Goal: Task Accomplishment & Management: Manage account settings

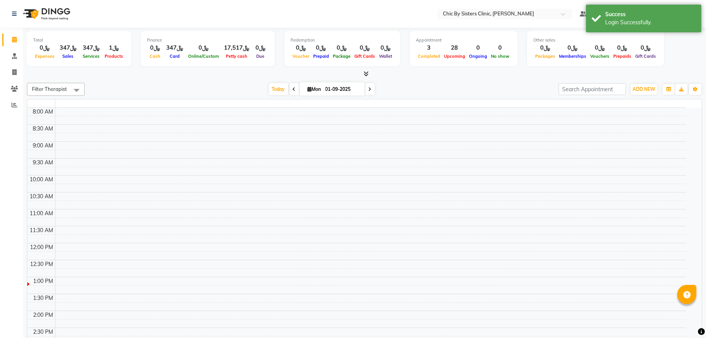
select select "en"
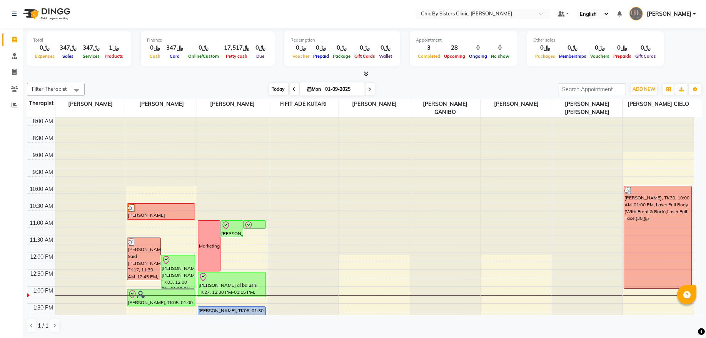
click at [272, 85] on span "Today" at bounding box center [278, 89] width 19 height 12
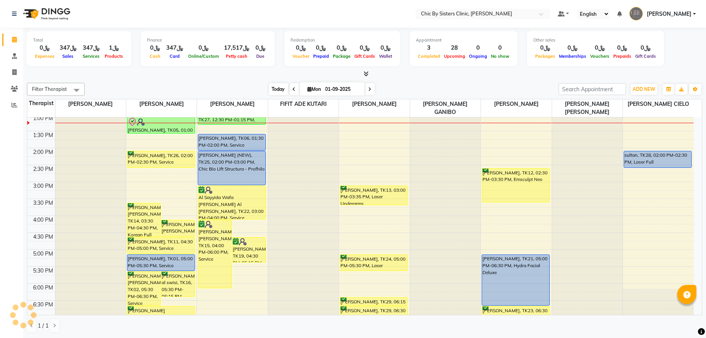
click at [280, 87] on span "Today" at bounding box center [278, 89] width 19 height 12
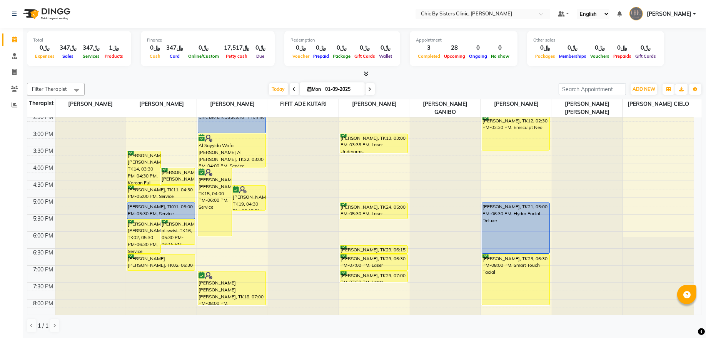
scroll to position [172, 0]
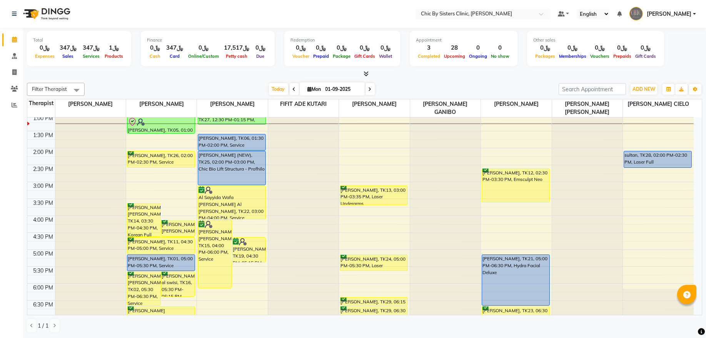
click at [342, 87] on input "01-09-2025" at bounding box center [342, 89] width 38 height 12
select select "9"
select select "2025"
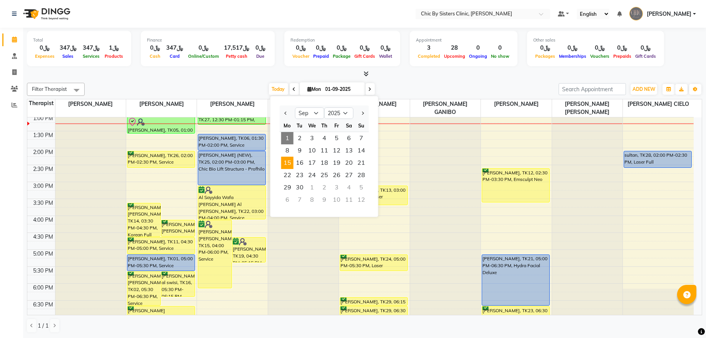
click at [291, 165] on span "15" at bounding box center [287, 163] width 12 height 12
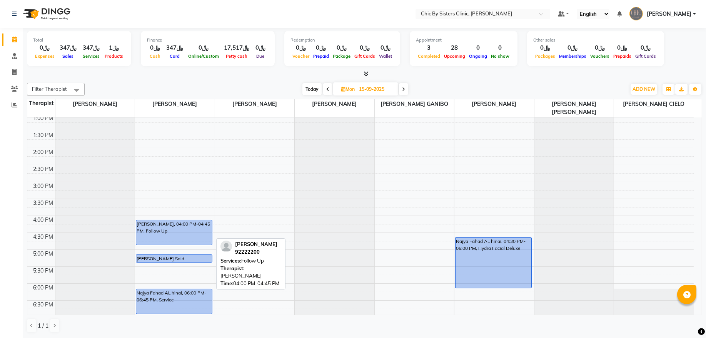
scroll to position [276, 0]
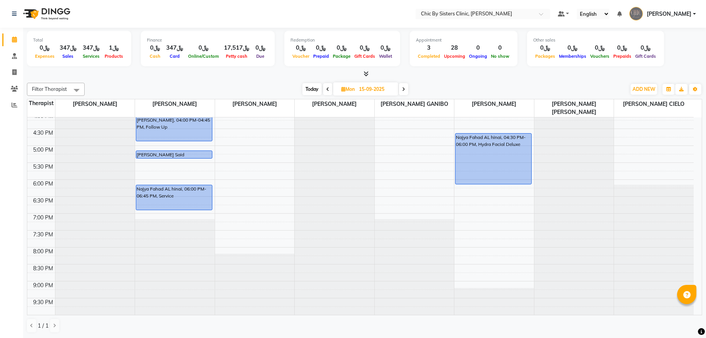
click at [314, 90] on span "Today" at bounding box center [311, 89] width 19 height 12
type input "01-09-2025"
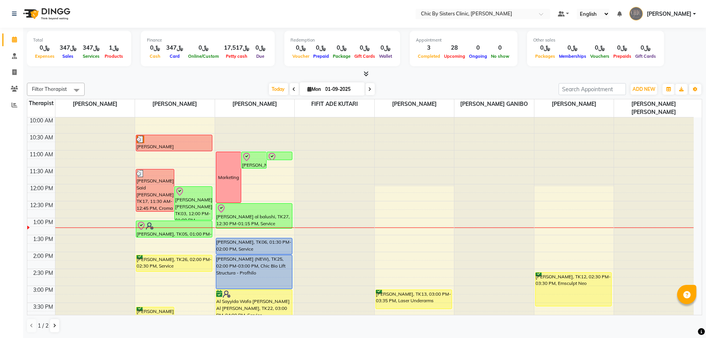
scroll to position [172, 0]
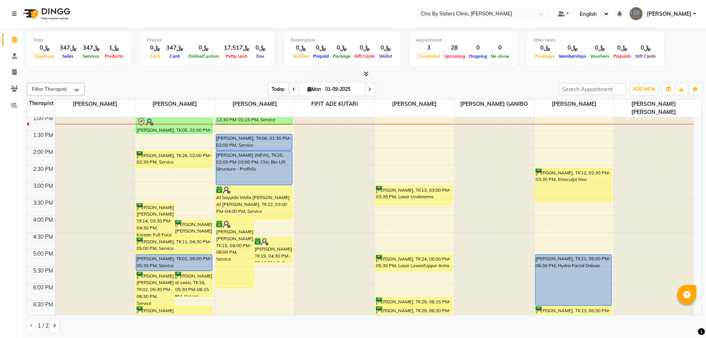
click at [271, 87] on span "Today" at bounding box center [278, 89] width 19 height 12
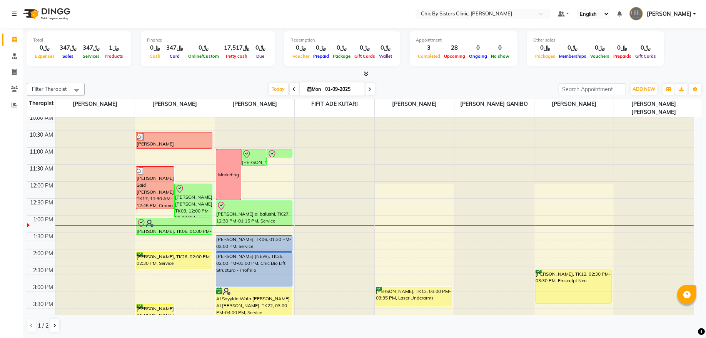
scroll to position [68, 0]
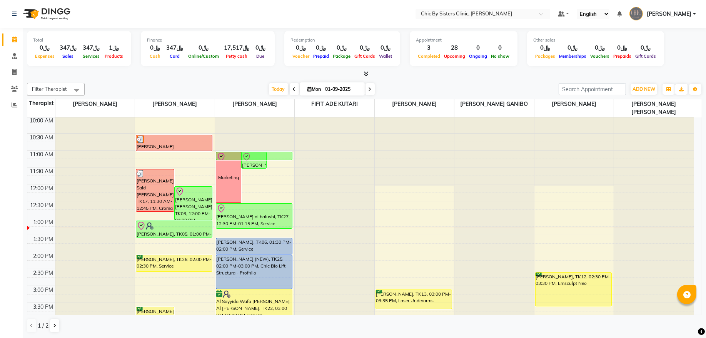
drag, startPoint x: 274, startPoint y: 161, endPoint x: 275, endPoint y: 168, distance: 7.0
click at [275, 168] on div "8:00 AM 8:30 AM 9:00 AM 9:30 AM 10:00 AM 10:30 AM 11:00 AM 11:30 AM 12:00 PM 12…" at bounding box center [360, 319] width 666 height 541
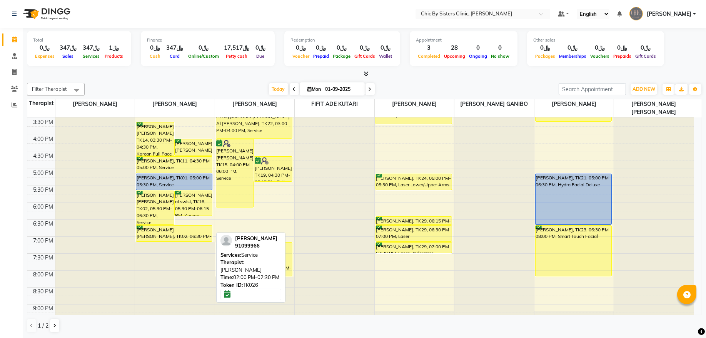
scroll to position [276, 0]
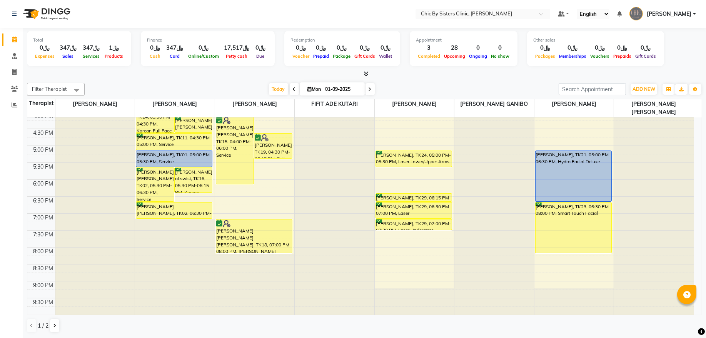
click at [326, 85] on input "01-09-2025" at bounding box center [342, 89] width 38 height 12
select select "9"
select select "2025"
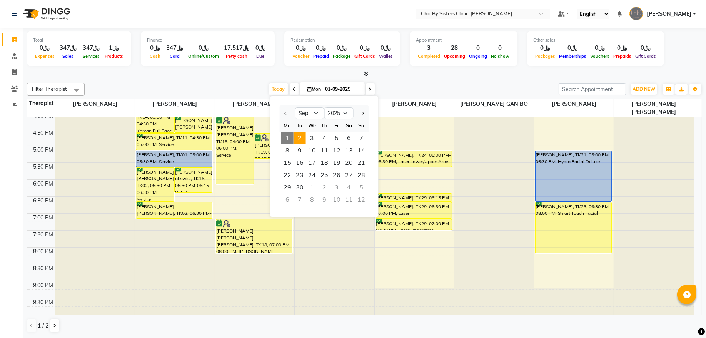
click at [299, 141] on span "2" at bounding box center [299, 138] width 12 height 12
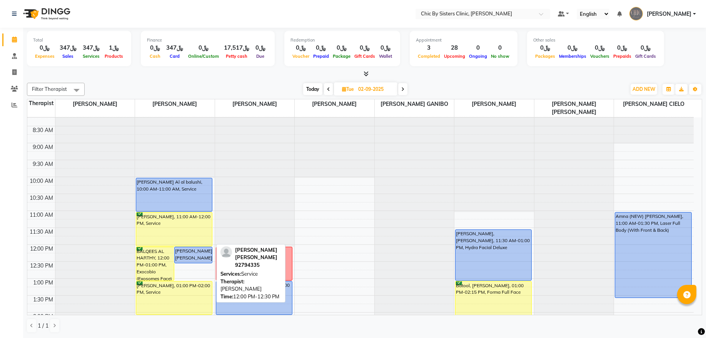
scroll to position [0, 0]
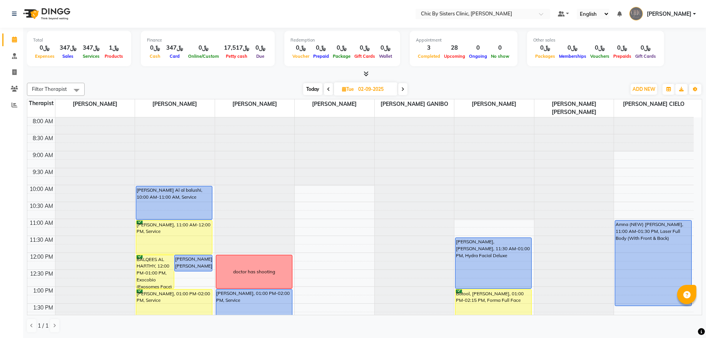
click at [402, 91] on icon at bounding box center [402, 89] width 3 height 5
type input "03-09-2025"
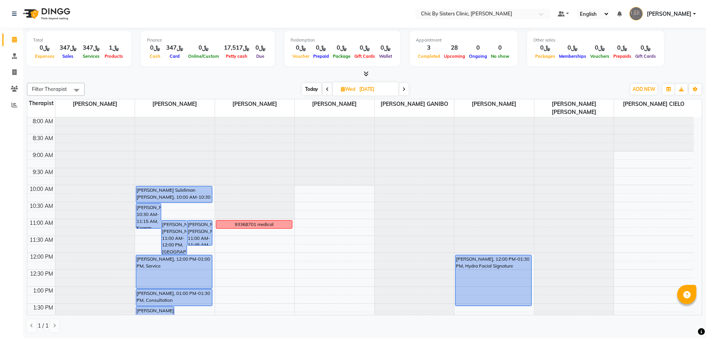
click at [362, 93] on input "03-09-2025" at bounding box center [376, 89] width 38 height 12
select select "9"
select select "2025"
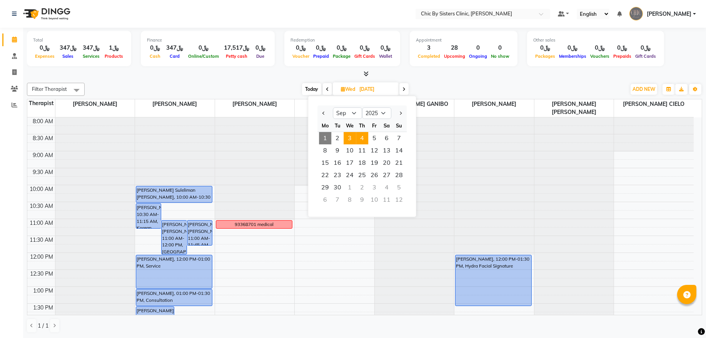
click at [363, 141] on span "4" at bounding box center [362, 138] width 12 height 12
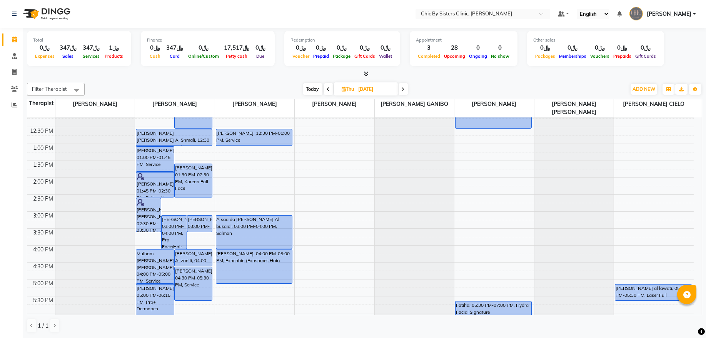
scroll to position [208, 0]
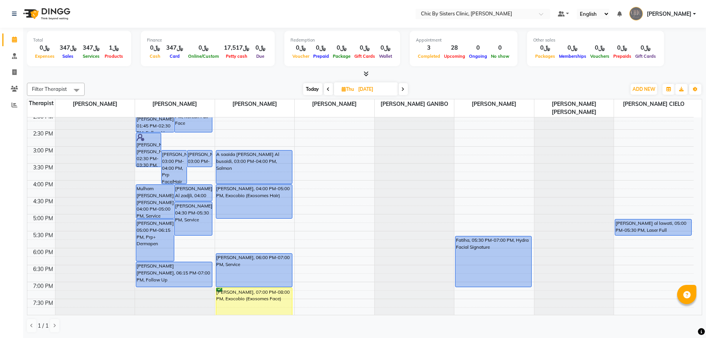
click at [311, 90] on span "Today" at bounding box center [312, 89] width 19 height 12
type input "01-09-2025"
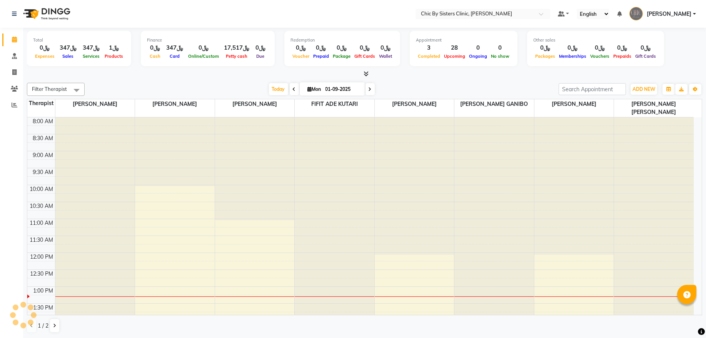
scroll to position [172, 0]
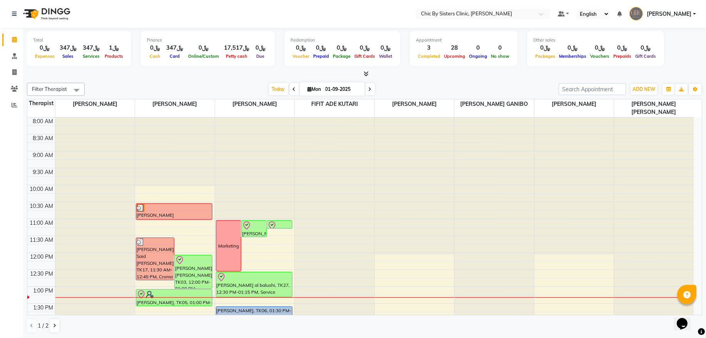
click at [330, 88] on input "01-09-2025" at bounding box center [342, 89] width 38 height 12
select select "9"
select select "2025"
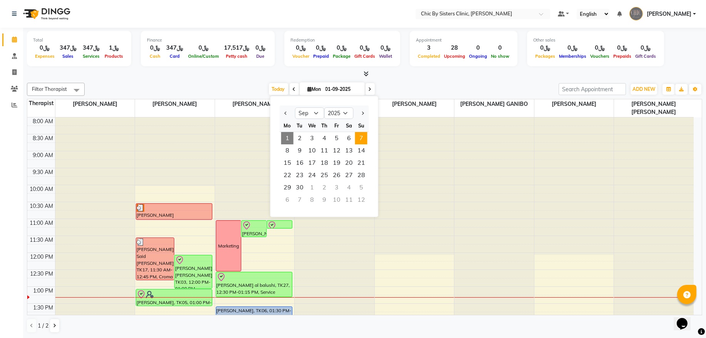
click at [356, 140] on span "7" at bounding box center [361, 138] width 12 height 12
type input "07-09-2025"
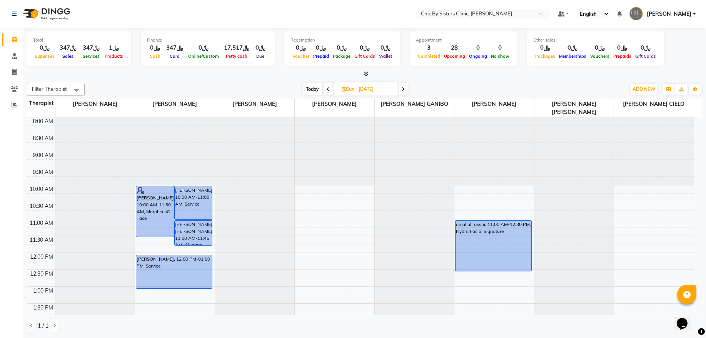
click at [365, 87] on input "07-09-2025" at bounding box center [375, 89] width 38 height 12
select select "9"
select select "2025"
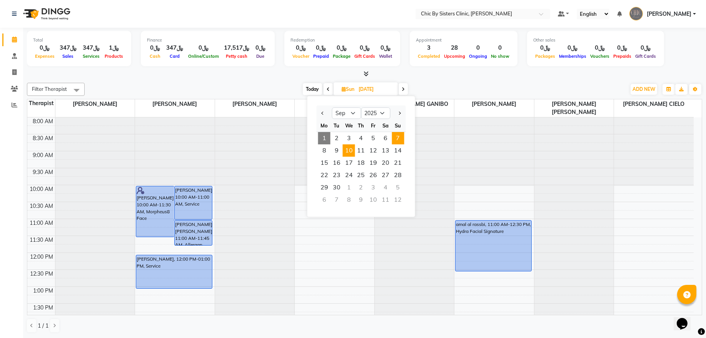
click at [348, 152] on span "10" at bounding box center [349, 150] width 12 height 12
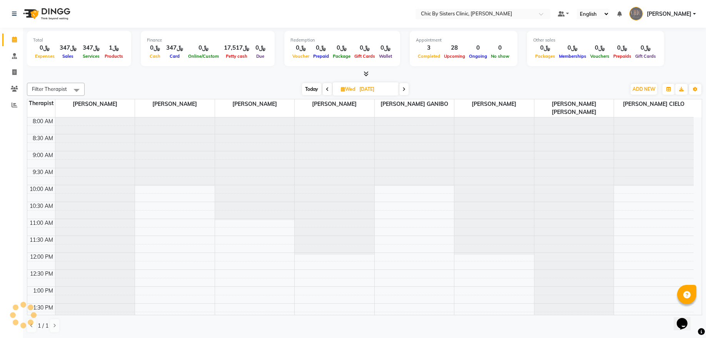
scroll to position [172, 0]
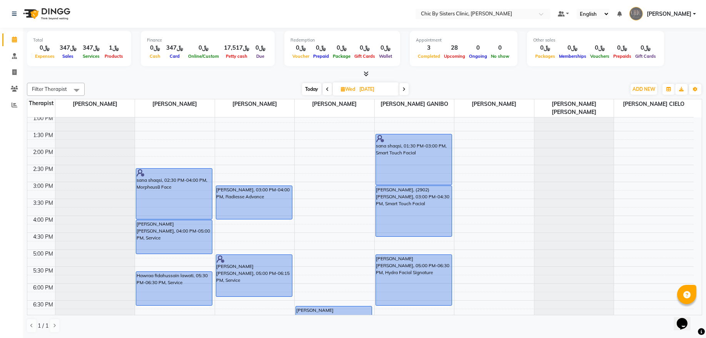
click at [327, 92] on span at bounding box center [327, 89] width 9 height 12
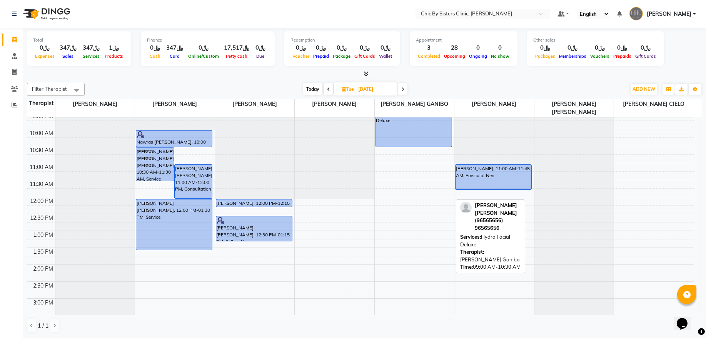
scroll to position [0, 0]
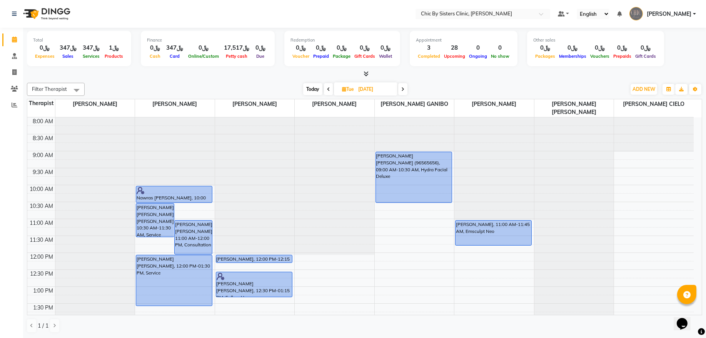
click at [402, 90] on icon at bounding box center [402, 89] width 3 height 5
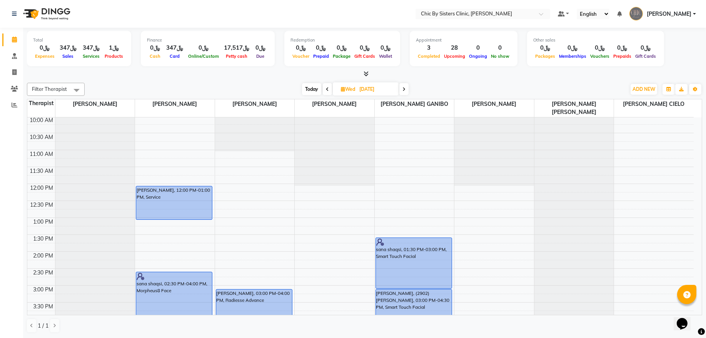
scroll to position [68, 0]
click at [310, 90] on span "Today" at bounding box center [311, 89] width 19 height 12
type input "01-09-2025"
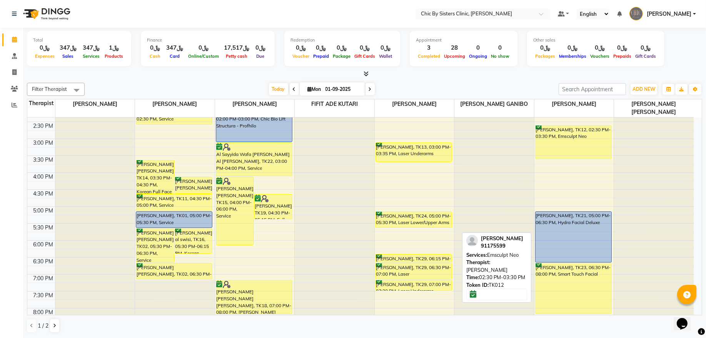
scroll to position [224, 0]
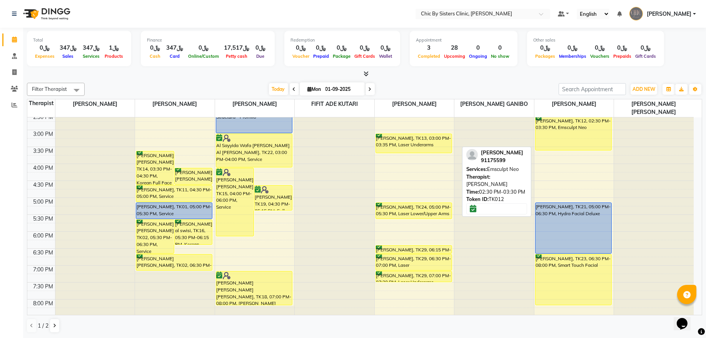
click at [570, 135] on div "[PERSON_NAME], TK12, 02:30 PM-03:30 PM, Emsculpt Neo" at bounding box center [573, 133] width 76 height 33
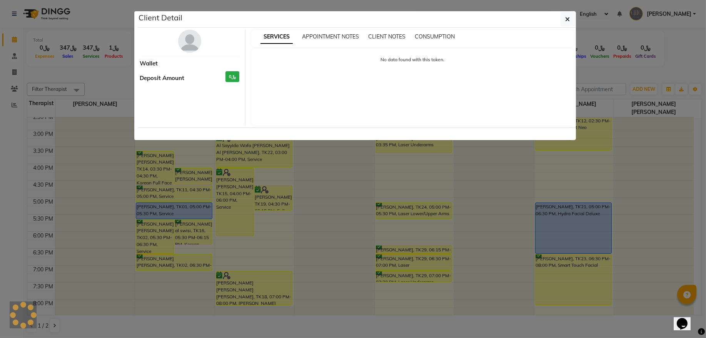
select select "6"
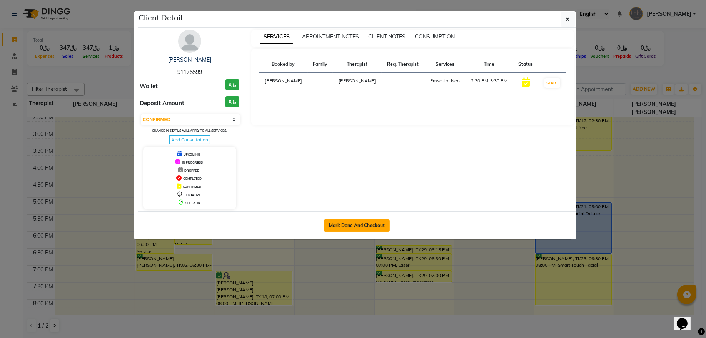
click at [330, 222] on button "Mark Done And Checkout" at bounding box center [357, 225] width 66 height 12
select select "service"
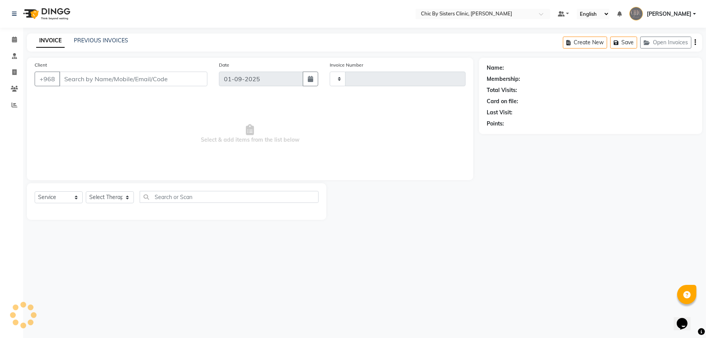
type input "2011"
select select "6348"
type input "91175599"
select select "49183"
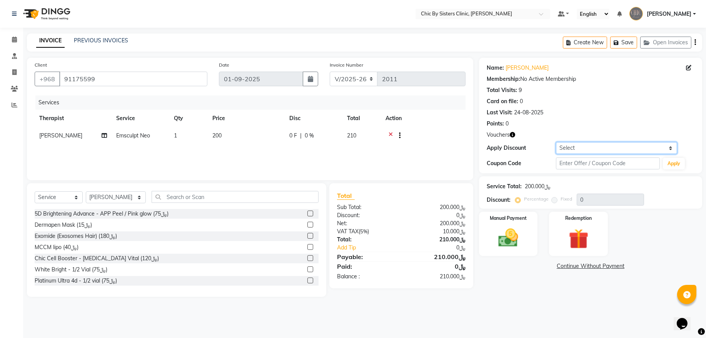
click at [577, 147] on select "Select Coupon → Birthday Discount Coupon → Corp_bec_20_all" at bounding box center [616, 148] width 121 height 12
click at [373, 315] on div "Select Location × Chic By Sisters Clinic, Al Sarooj Default Panel My Panel Engl…" at bounding box center [353, 169] width 706 height 338
click at [599, 150] on select "Select Coupon → Birthday Discount Coupon → Corp_bec_20_all" at bounding box center [616, 148] width 121 height 12
click at [605, 150] on select "Select Coupon → Birthday Discount Coupon → Corp_bec_20_all" at bounding box center [616, 148] width 121 height 12
click at [16, 39] on icon at bounding box center [14, 40] width 5 height 6
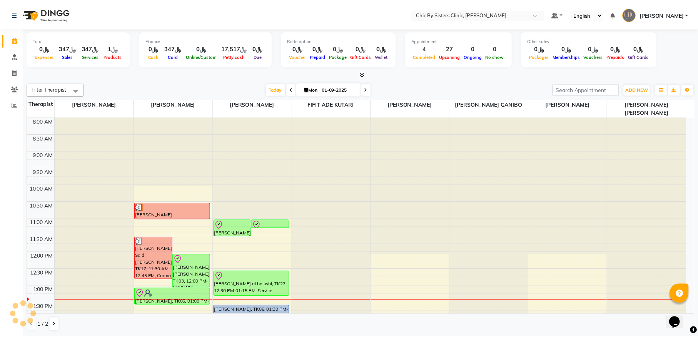
scroll to position [104, 0]
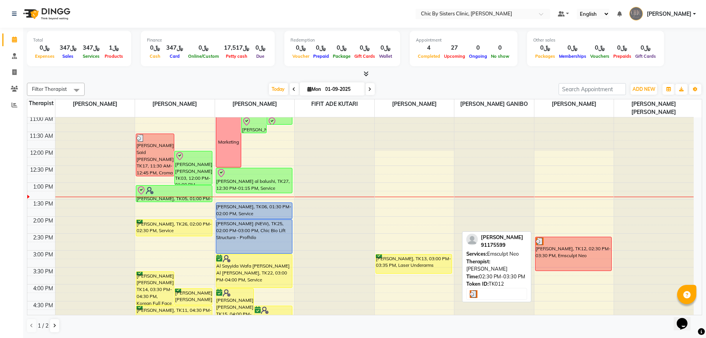
click at [537, 253] on div "[PERSON_NAME], TK12, 02:30 PM-03:30 PM, Emsculpt Neo" at bounding box center [573, 253] width 76 height 33
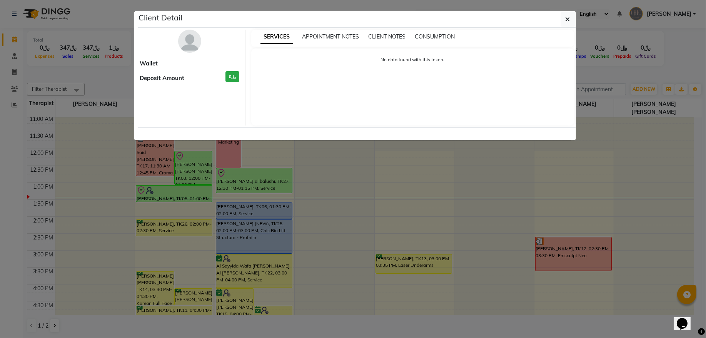
select select "3"
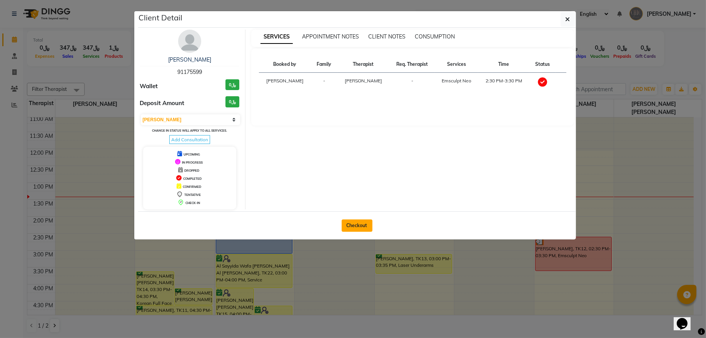
click at [362, 225] on button "Checkout" at bounding box center [357, 225] width 31 height 12
select select "service"
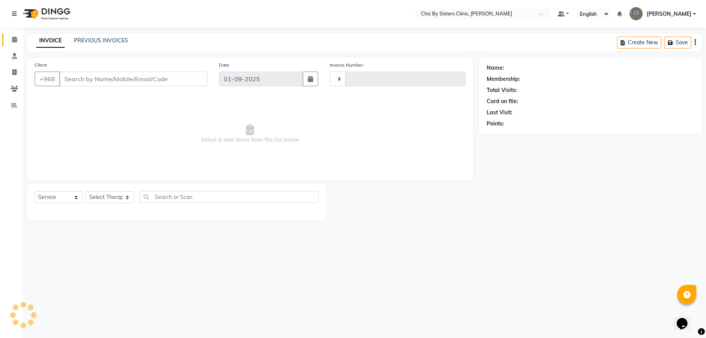
type input "2011"
select select "6348"
type input "91175599"
select select "49183"
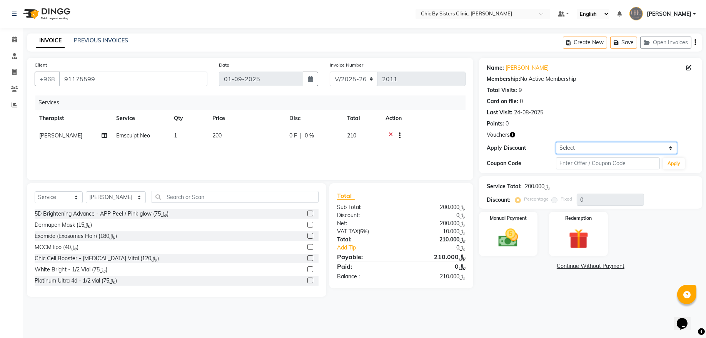
click at [593, 142] on select "Select Coupon → Birthday Discount Coupon → Corp_bec_20_all" at bounding box center [616, 148] width 121 height 12
click at [14, 37] on icon at bounding box center [14, 40] width 5 height 6
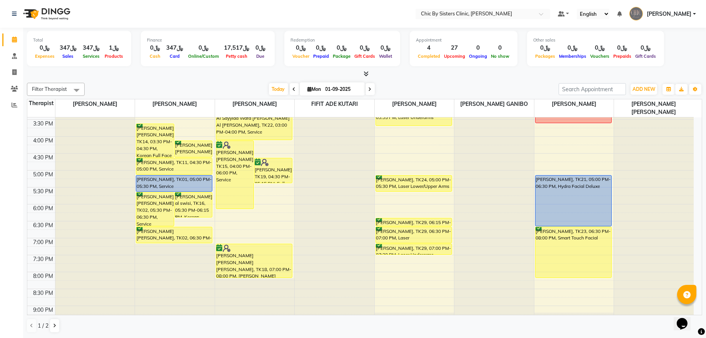
scroll to position [260, 0]
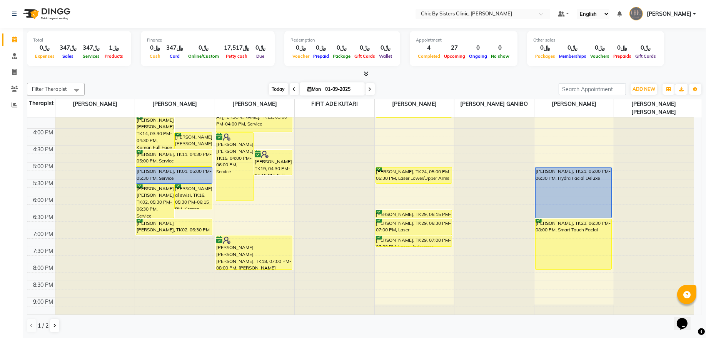
click at [280, 90] on span "Today" at bounding box center [278, 89] width 19 height 12
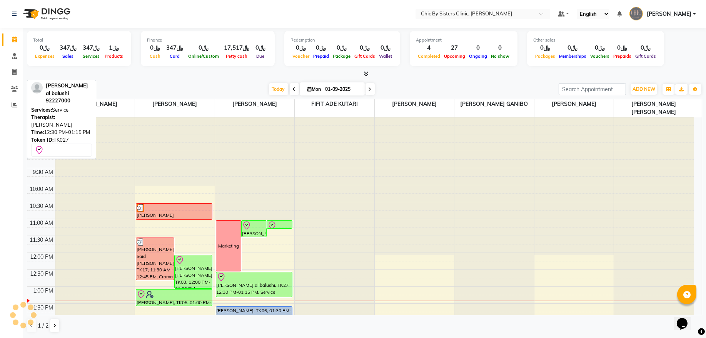
scroll to position [172, 0]
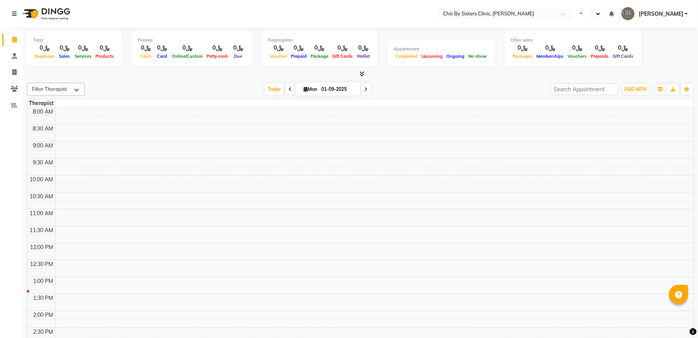
select select "en"
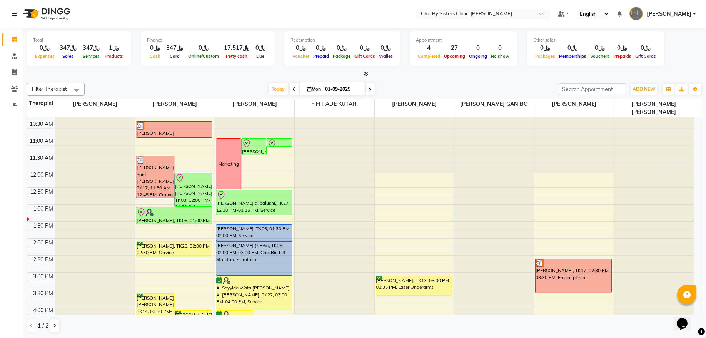
scroll to position [156, 0]
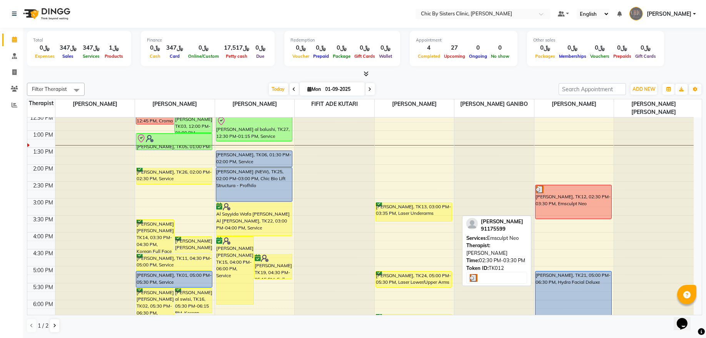
click at [561, 200] on div "[PERSON_NAME], TK12, 02:30 PM-03:30 PM, Emsculpt Neo" at bounding box center [573, 201] width 76 height 33
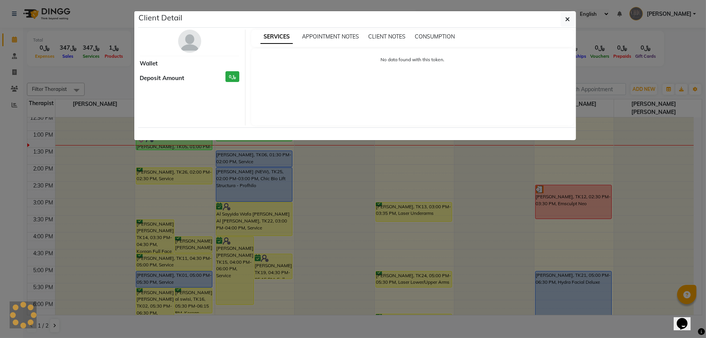
select select "3"
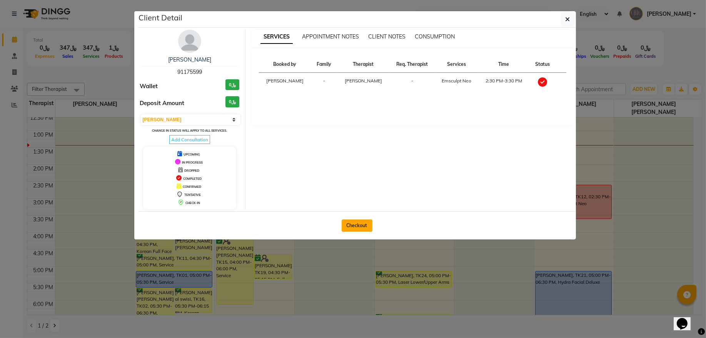
click at [348, 223] on button "Checkout" at bounding box center [357, 225] width 31 height 12
select select "service"
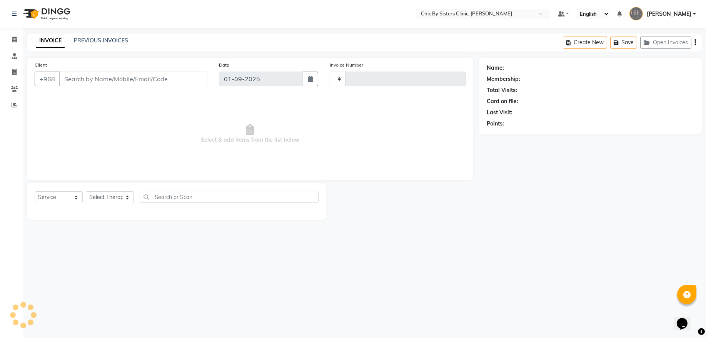
type input "2011"
select select "6348"
type input "91175599"
select select "49183"
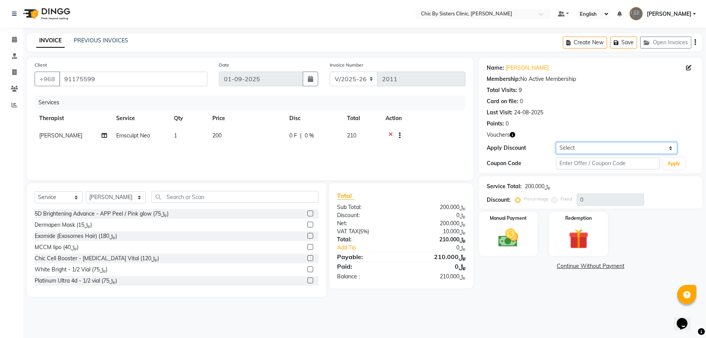
click at [573, 147] on select "Select Coupon → Forma - Full Face (Summer Offer) - Redemption Code Coupon → Ems…" at bounding box center [616, 148] width 121 height 12
click at [13, 37] on icon at bounding box center [14, 40] width 5 height 6
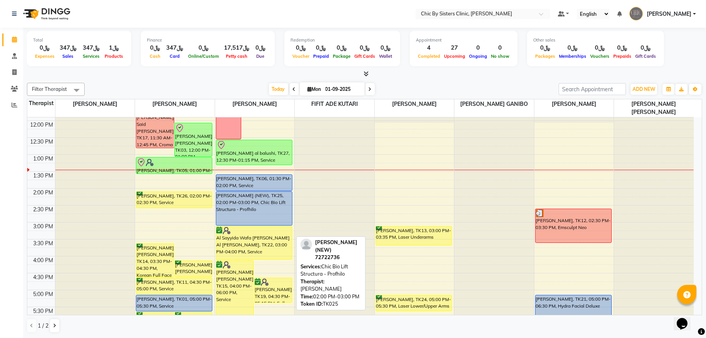
scroll to position [156, 0]
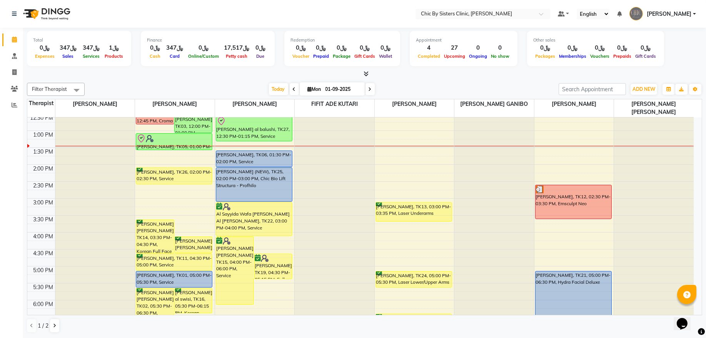
click at [329, 88] on input "01-09-2025" at bounding box center [342, 89] width 38 height 12
select select "9"
select select "2025"
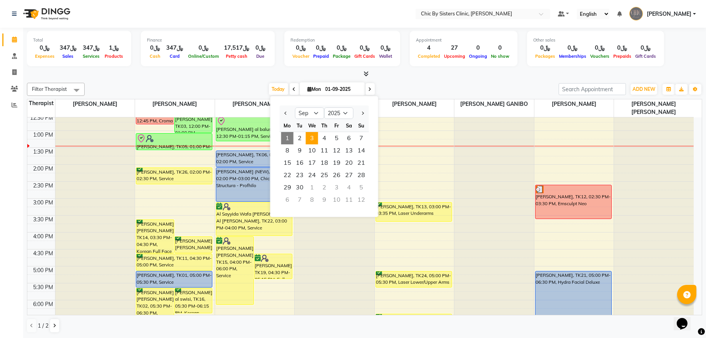
click at [311, 139] on span "3" at bounding box center [312, 138] width 12 height 12
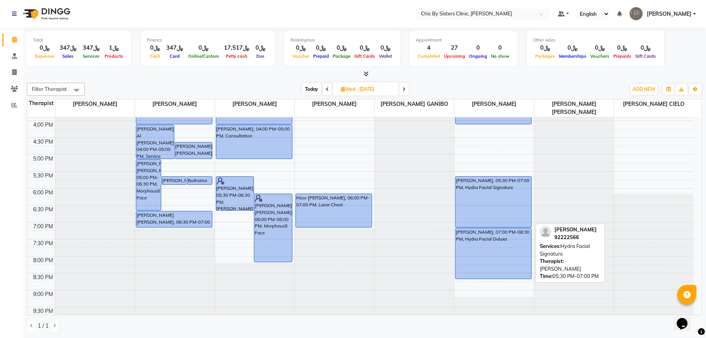
scroll to position [276, 0]
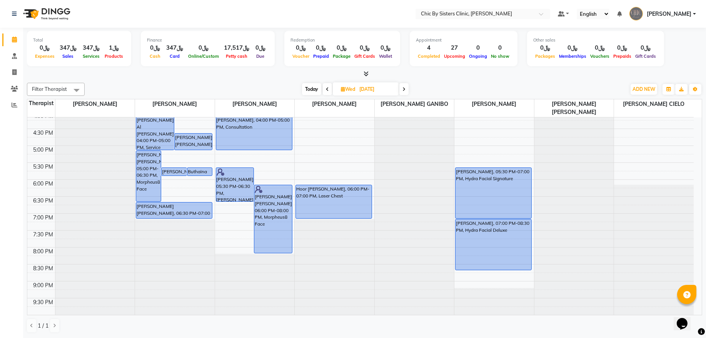
click at [313, 88] on span "Today" at bounding box center [311, 89] width 19 height 12
type input "01-09-2025"
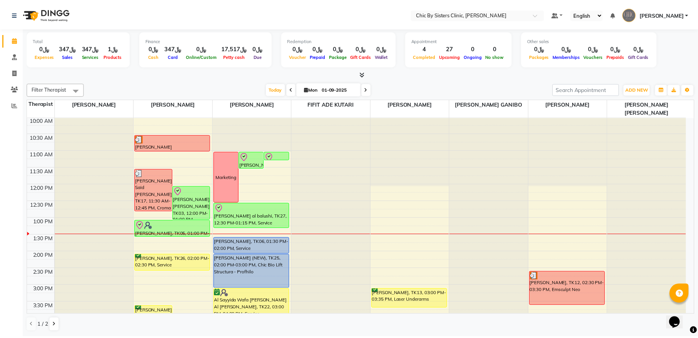
scroll to position [172, 0]
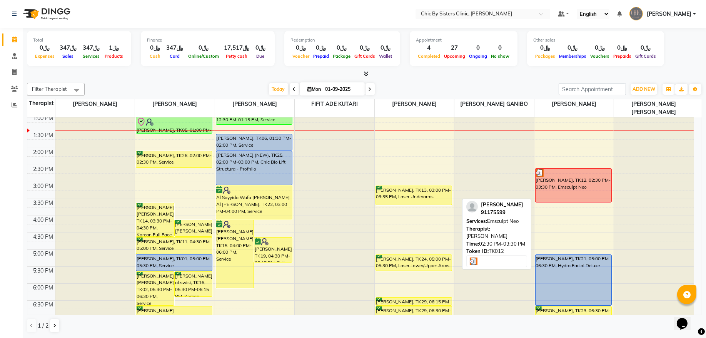
click at [586, 187] on div "[PERSON_NAME], TK12, 02:30 PM-03:30 PM, Emsculpt Neo" at bounding box center [573, 184] width 76 height 33
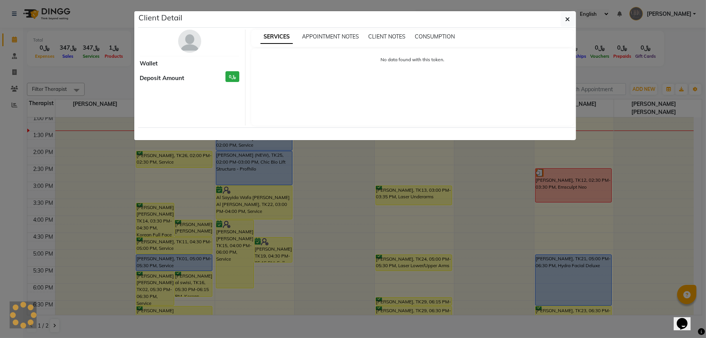
select select "3"
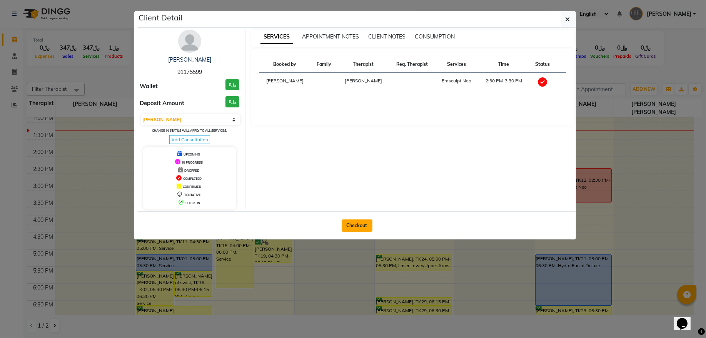
click at [354, 228] on button "Checkout" at bounding box center [357, 225] width 31 height 12
select select "service"
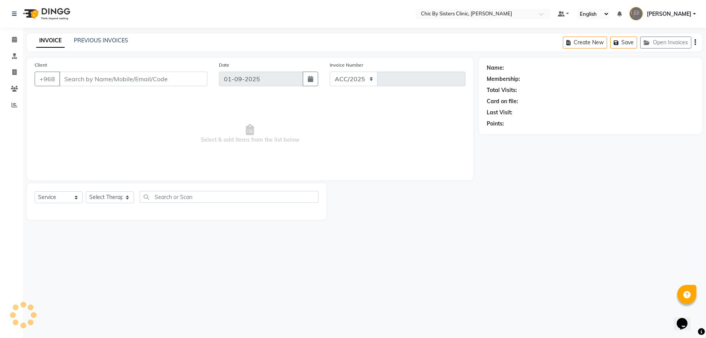
select select "6348"
type input "2011"
type input "91175599"
select select "49183"
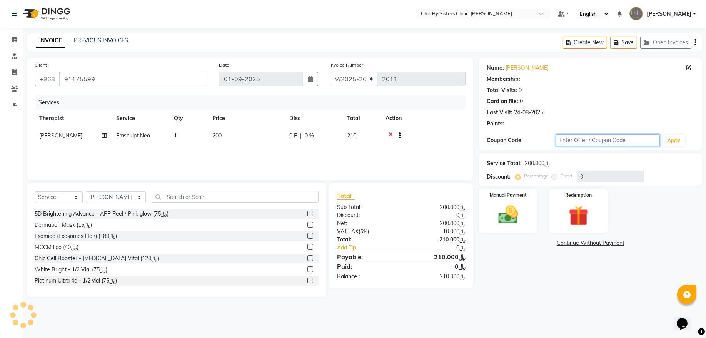
click at [577, 141] on input "text" at bounding box center [608, 140] width 104 height 12
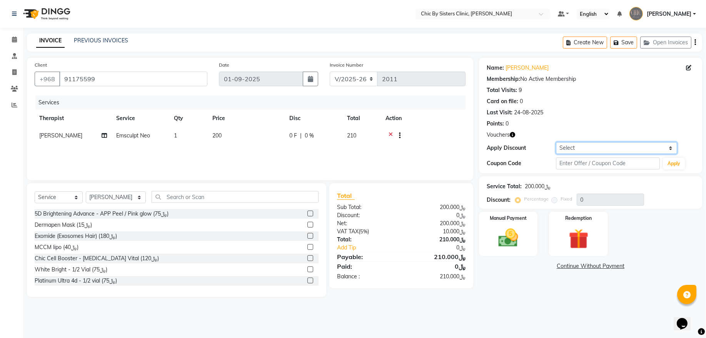
click at [586, 147] on select "Select Coupon → Forma - Full Face (Summer Offer) - Redemption Code Coupon → Ems…" at bounding box center [616, 148] width 121 height 12
select select "2: Object"
click at [556, 142] on select "Select Coupon → Forma - Full Face (Summer Offer) - Redemption Code Coupon → Ems…" at bounding box center [616, 148] width 121 height 12
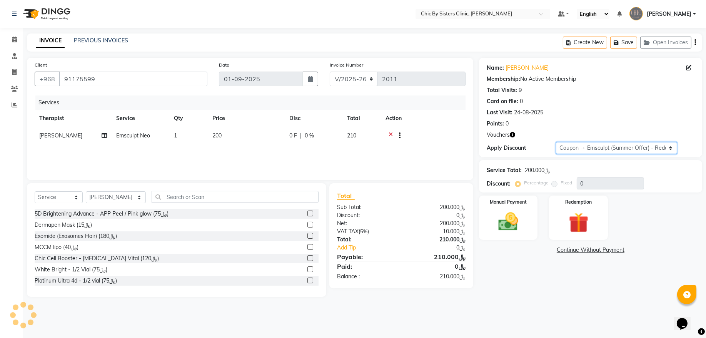
type input "30"
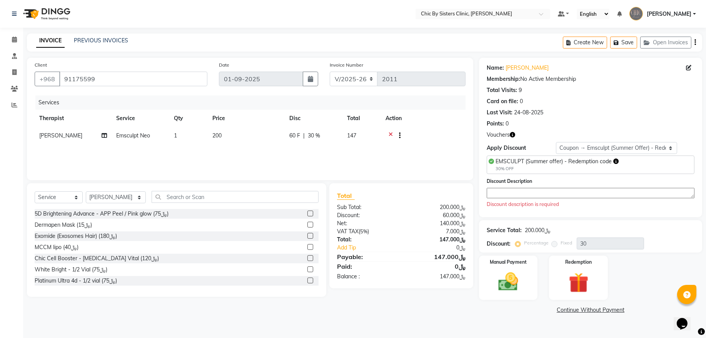
click at [528, 193] on textarea at bounding box center [591, 193] width 208 height 10
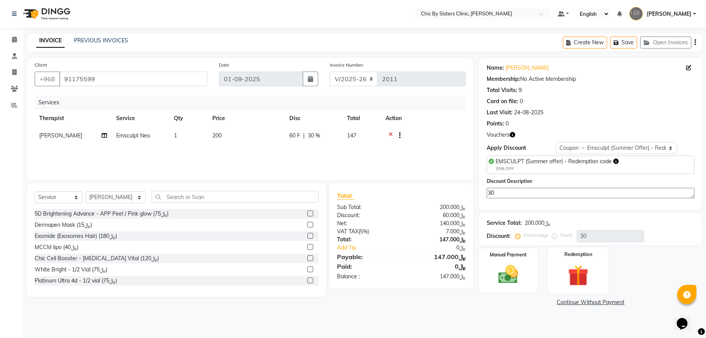
type textarea "30"
click at [575, 261] on div "Redemption" at bounding box center [578, 270] width 61 height 46
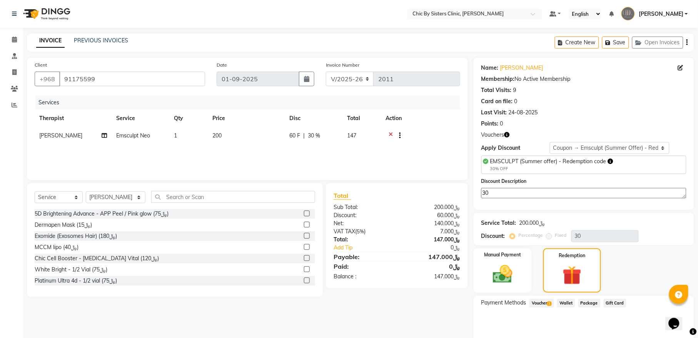
click at [542, 303] on span "Voucher 1" at bounding box center [541, 302] width 25 height 9
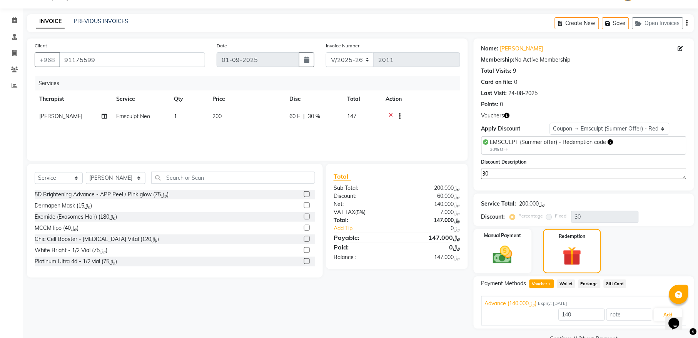
scroll to position [37, 0]
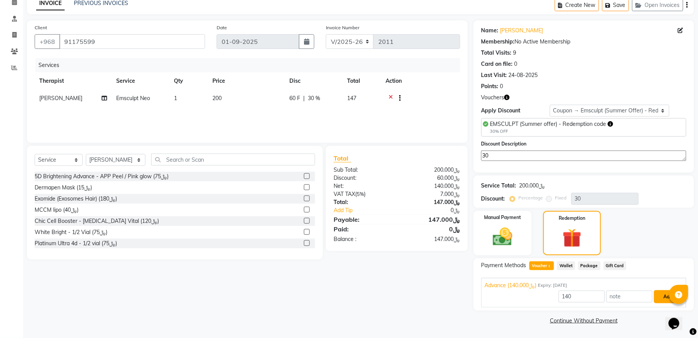
click at [666, 298] on button "Add" at bounding box center [668, 296] width 28 height 13
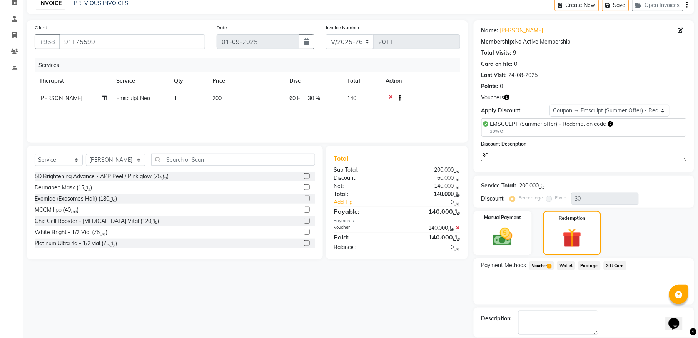
scroll to position [64, 0]
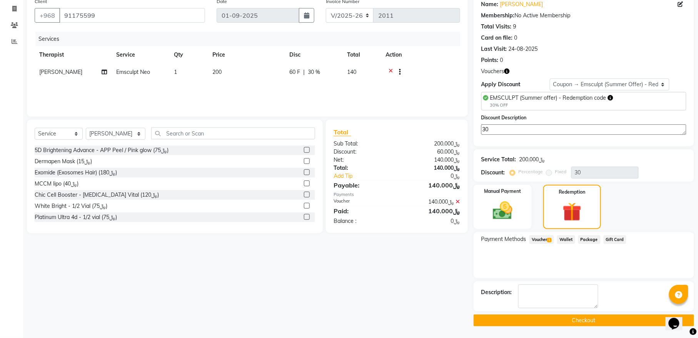
click at [525, 322] on button "Checkout" at bounding box center [583, 320] width 220 height 12
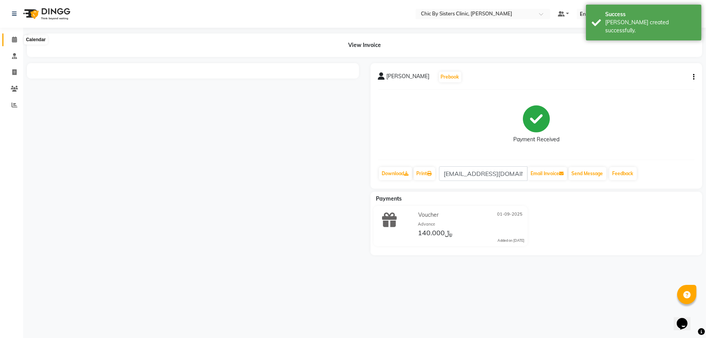
click at [10, 40] on span at bounding box center [14, 39] width 13 height 9
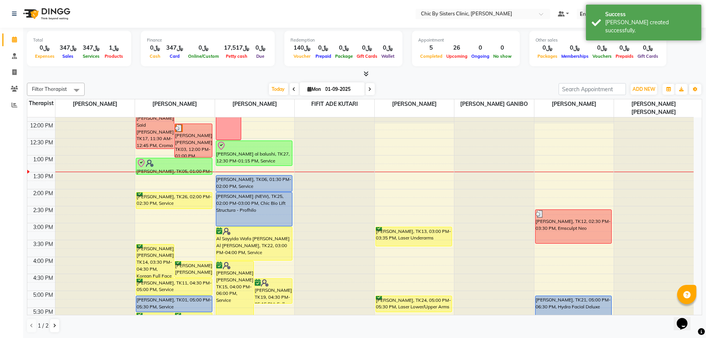
scroll to position [156, 0]
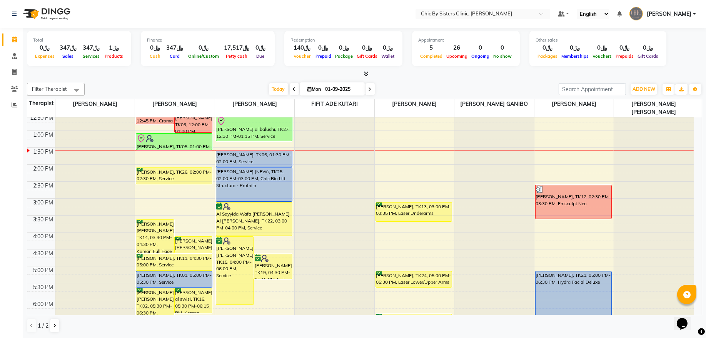
click at [326, 85] on input "01-09-2025" at bounding box center [342, 89] width 38 height 12
select select "9"
select select "2025"
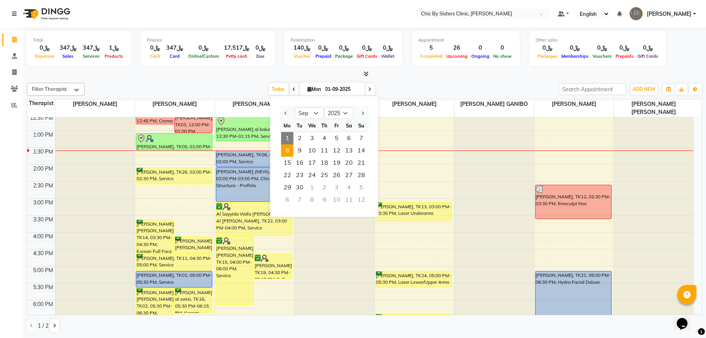
click at [288, 152] on span "8" at bounding box center [287, 150] width 12 height 12
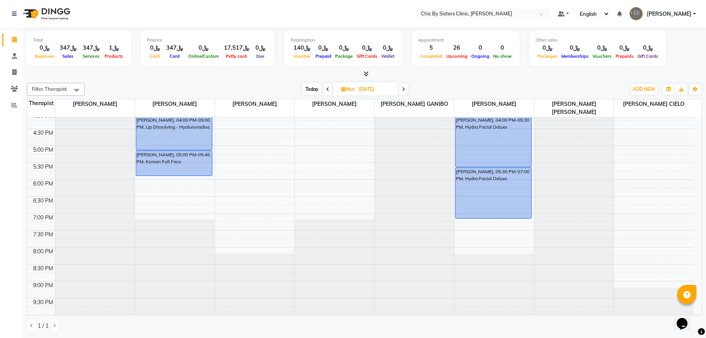
scroll to position [224, 0]
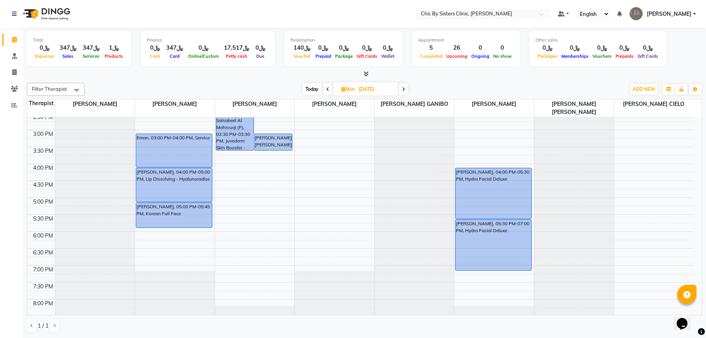
click at [405, 91] on icon at bounding box center [403, 89] width 3 height 5
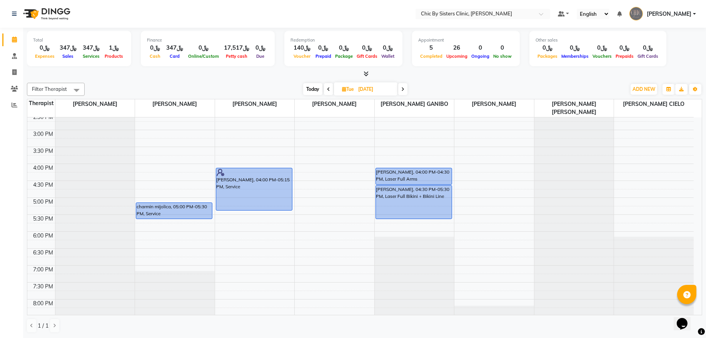
click at [308, 90] on span "Today" at bounding box center [312, 89] width 19 height 12
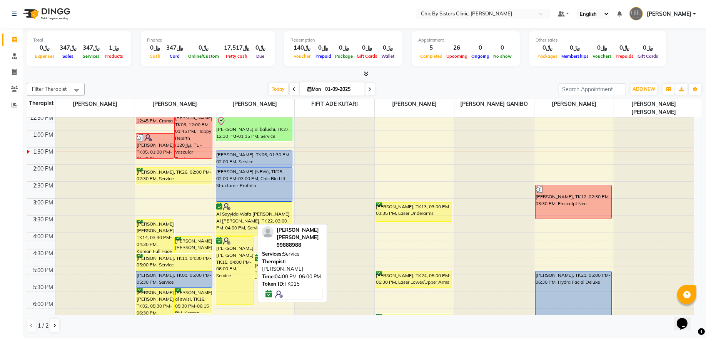
scroll to position [208, 0]
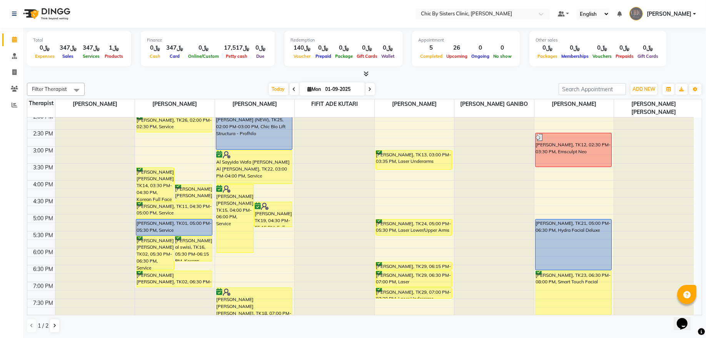
click at [368, 88] on span at bounding box center [369, 89] width 9 height 12
type input "02-09-2025"
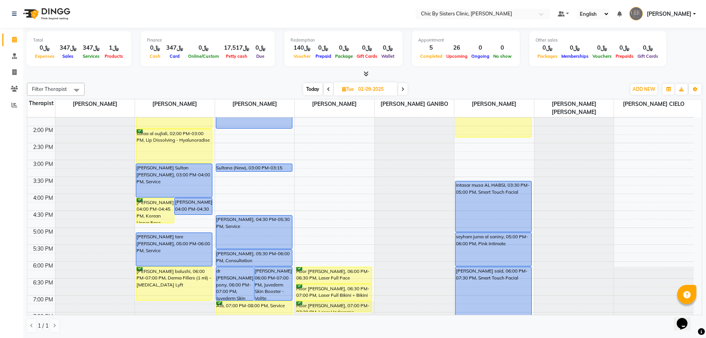
scroll to position [260, 0]
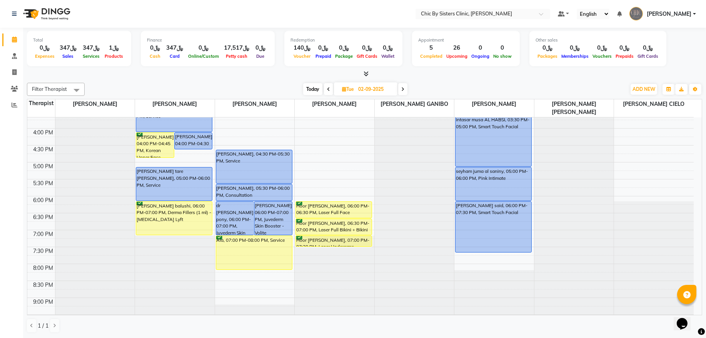
click at [365, 87] on input "02-09-2025" at bounding box center [375, 89] width 38 height 12
select select "9"
select select "2025"
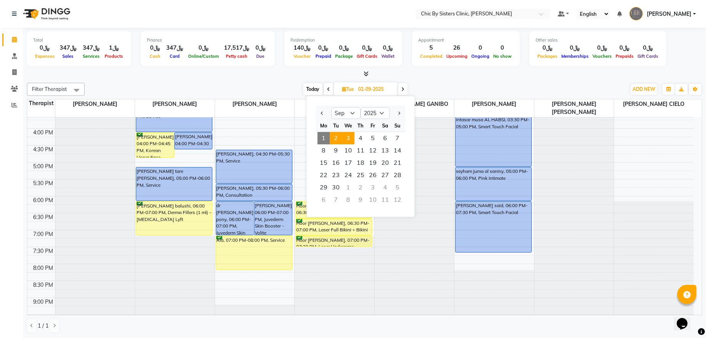
click at [351, 137] on span "3" at bounding box center [348, 138] width 12 height 12
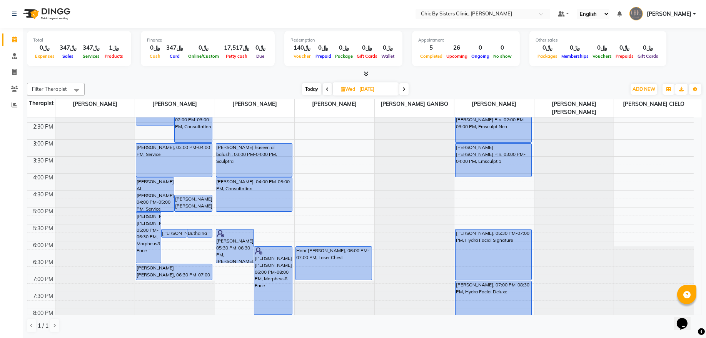
scroll to position [312, 0]
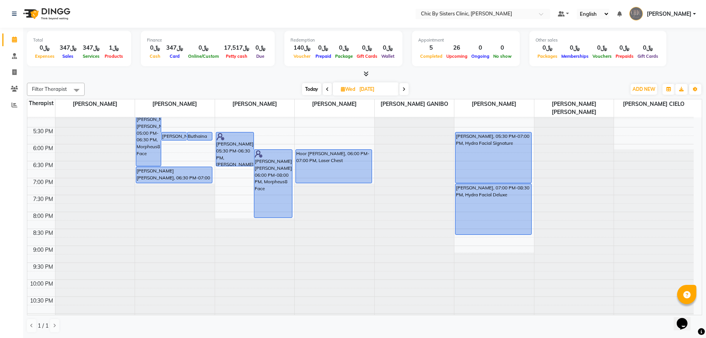
click at [401, 89] on span at bounding box center [403, 89] width 9 height 12
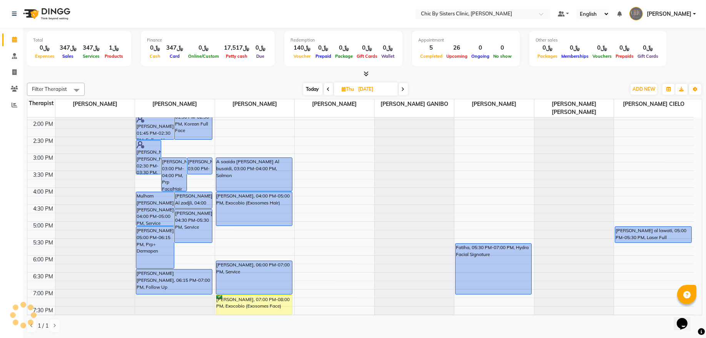
scroll to position [224, 0]
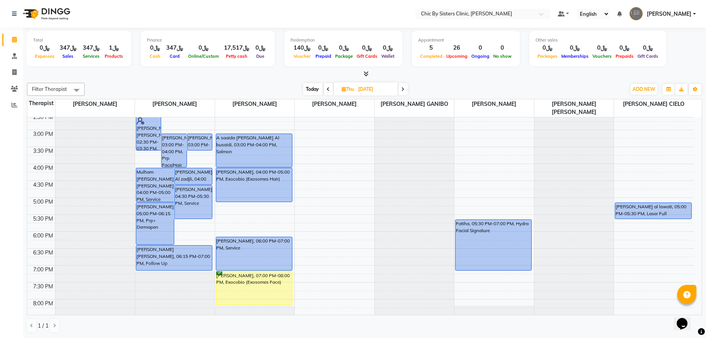
click at [316, 90] on span "Today" at bounding box center [312, 89] width 19 height 12
type input "01-09-2025"
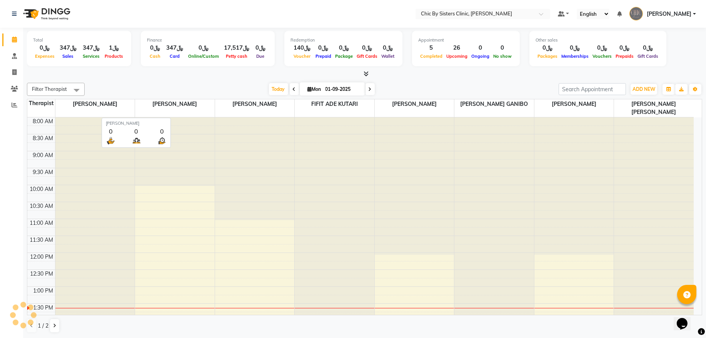
scroll to position [172, 0]
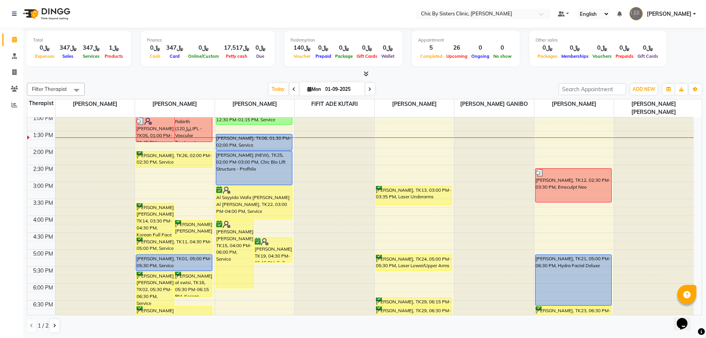
click at [328, 87] on input "01-09-2025" at bounding box center [342, 89] width 38 height 12
select select "9"
select select "2025"
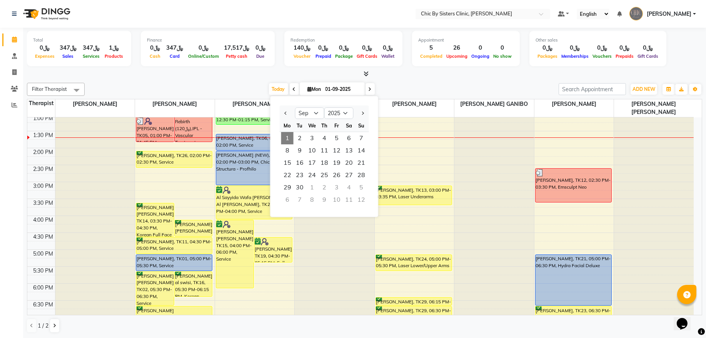
scroll to position [224, 0]
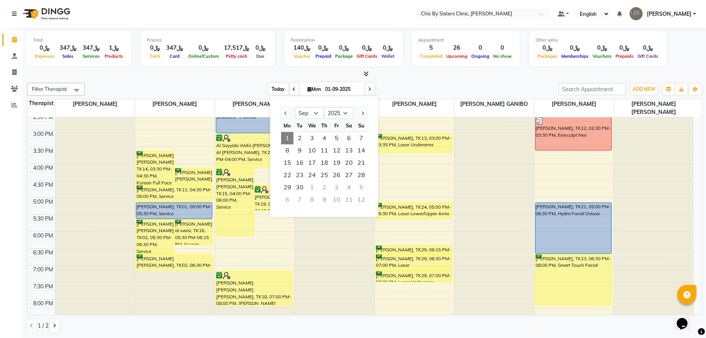
click at [276, 91] on span "Today" at bounding box center [278, 89] width 19 height 12
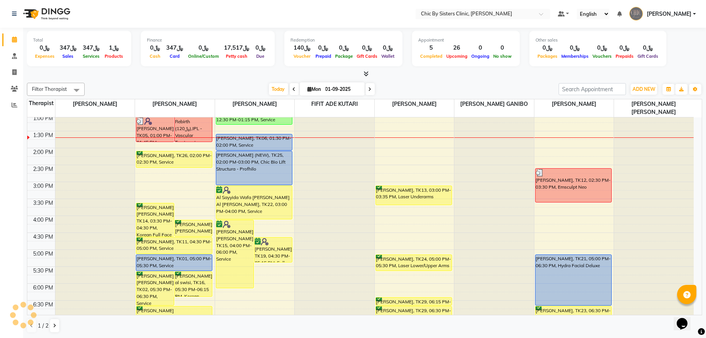
scroll to position [172, 0]
click at [318, 87] on span "Mon" at bounding box center [314, 89] width 17 height 6
select select "9"
select select "2025"
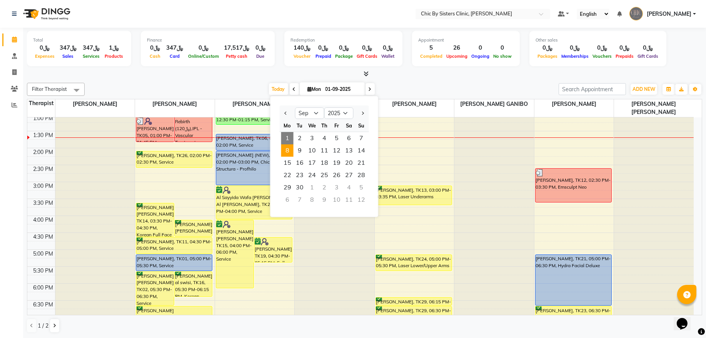
click at [289, 154] on span "8" at bounding box center [287, 150] width 12 height 12
type input "08-09-2025"
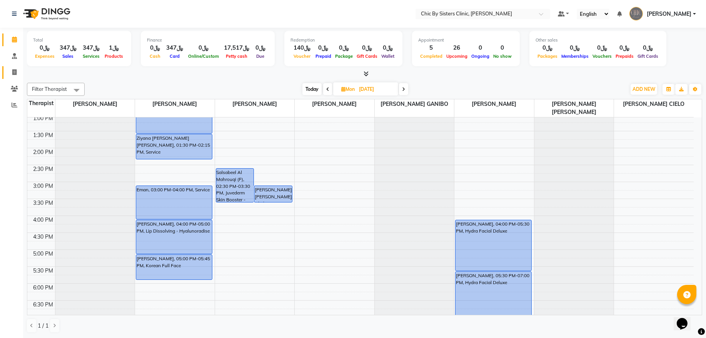
click at [15, 73] on icon at bounding box center [14, 72] width 4 height 6
select select "6348"
select select "service"
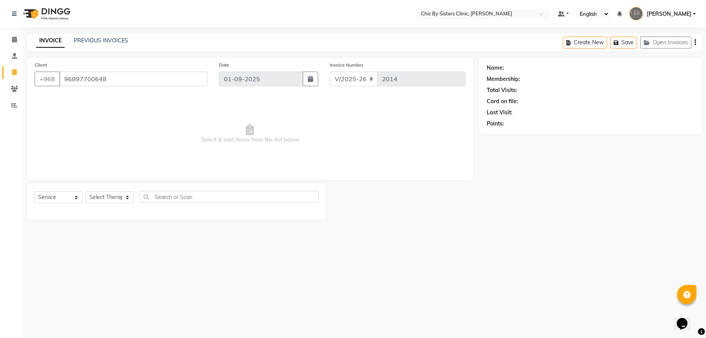
type input "96897700648"
click at [520, 70] on link "Khulood Mohammed" at bounding box center [526, 68] width 43 height 8
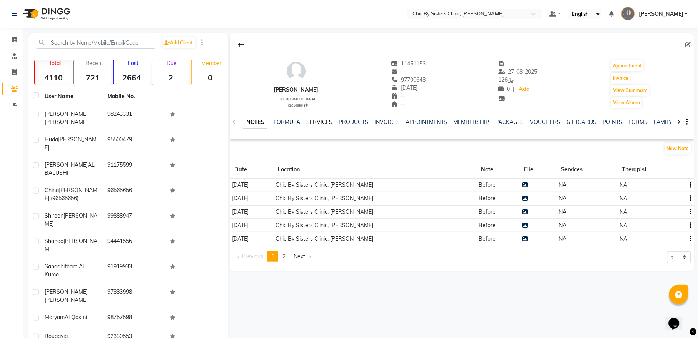
click at [310, 122] on link "SERVICES" at bounding box center [319, 121] width 26 height 7
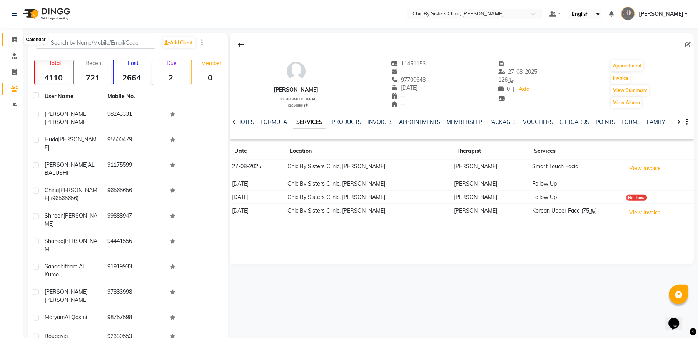
click at [10, 37] on span at bounding box center [14, 39] width 13 height 9
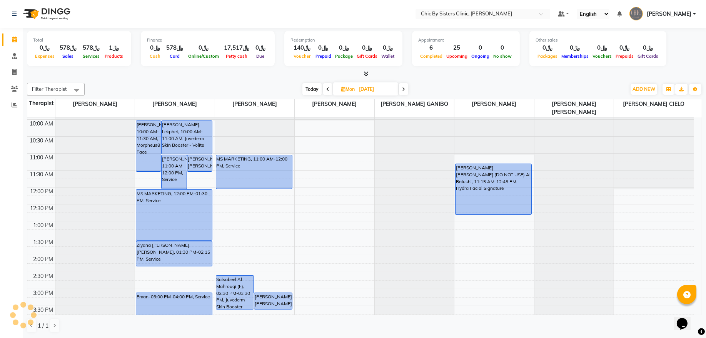
scroll to position [156, 0]
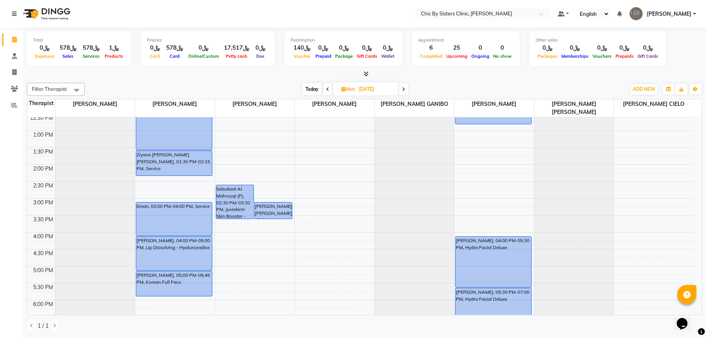
click at [308, 94] on span "Today" at bounding box center [311, 89] width 19 height 12
type input "01-09-2025"
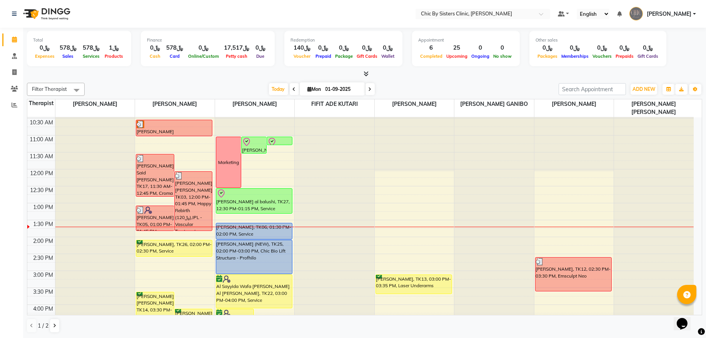
scroll to position [40, 0]
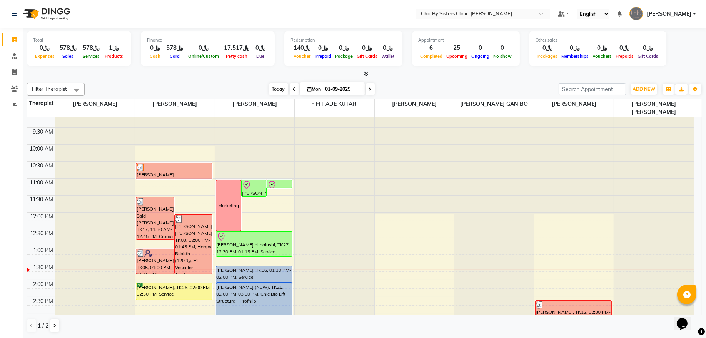
click at [280, 91] on span "Today" at bounding box center [278, 89] width 19 height 12
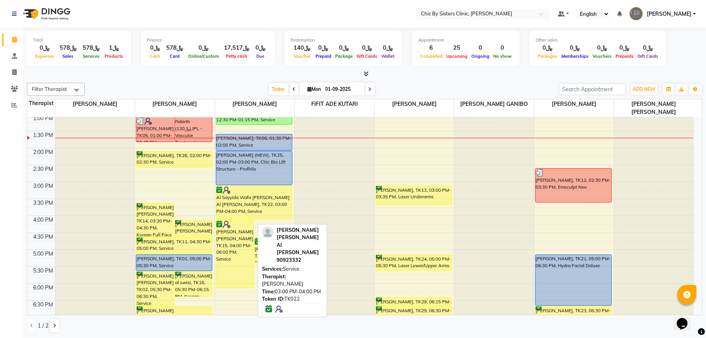
scroll to position [120, 0]
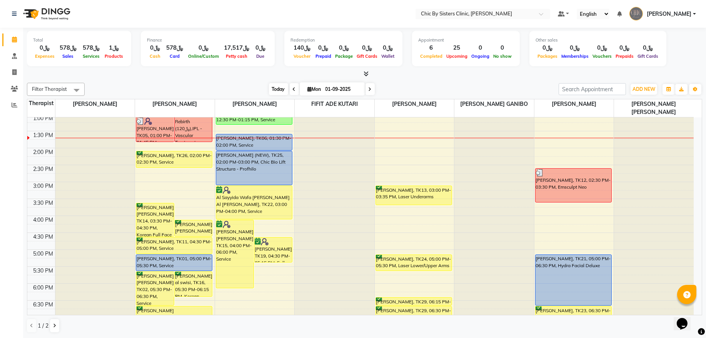
click at [269, 93] on span "Today" at bounding box center [278, 89] width 19 height 12
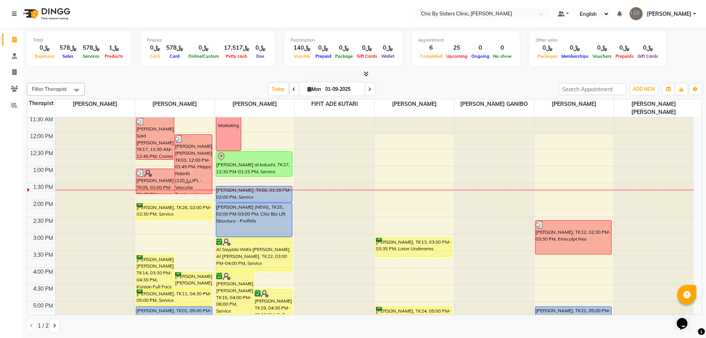
click at [335, 90] on input "01-09-2025" at bounding box center [342, 89] width 38 height 12
select select "9"
select select "2025"
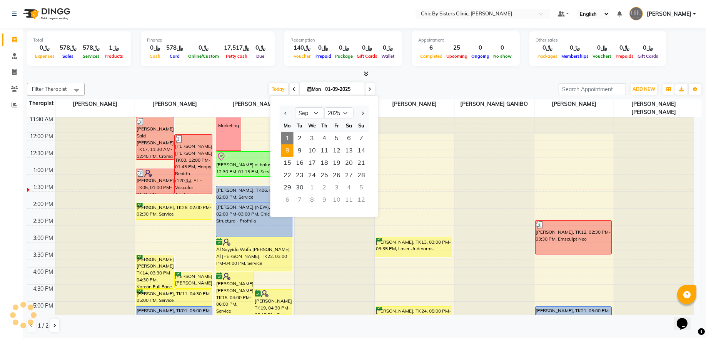
click at [290, 152] on span "8" at bounding box center [287, 150] width 12 height 12
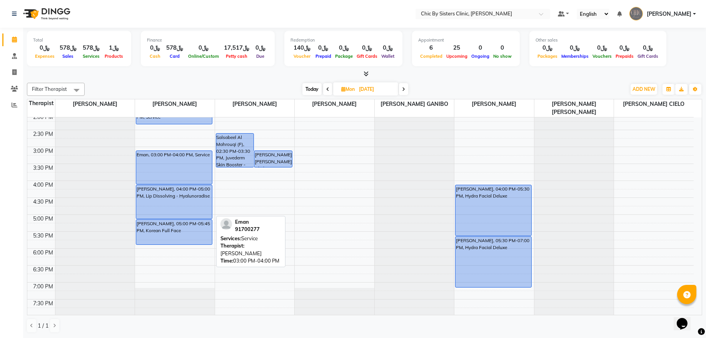
scroll to position [276, 0]
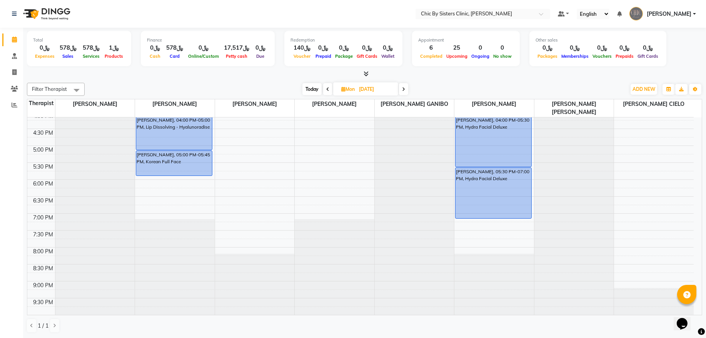
drag, startPoint x: 311, startPoint y: 85, endPoint x: 291, endPoint y: 118, distance: 38.7
click at [310, 86] on span "Today" at bounding box center [311, 89] width 19 height 12
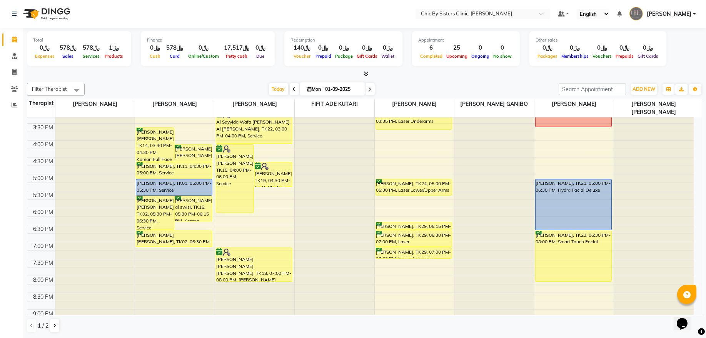
scroll to position [224, 0]
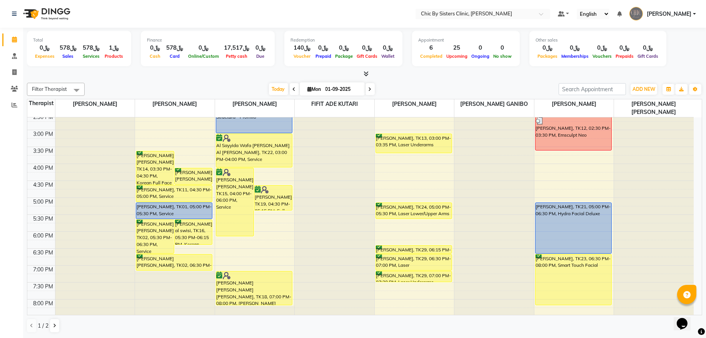
click at [368, 89] on icon at bounding box center [369, 89] width 3 height 5
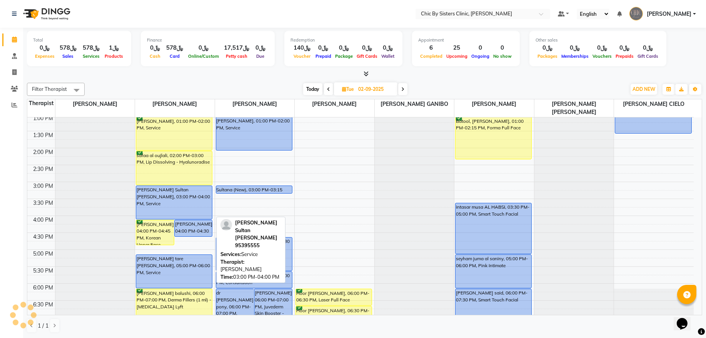
scroll to position [68, 0]
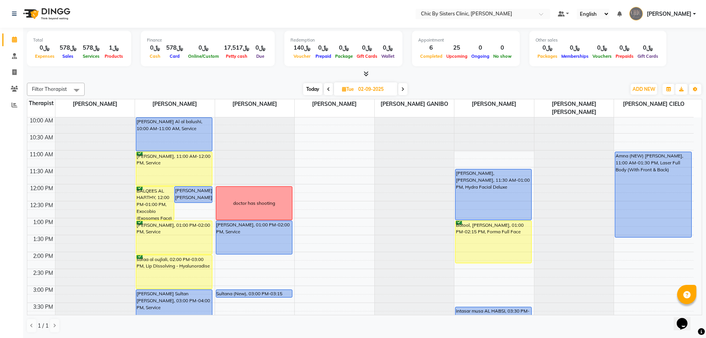
click at [402, 89] on icon at bounding box center [402, 89] width 3 height 5
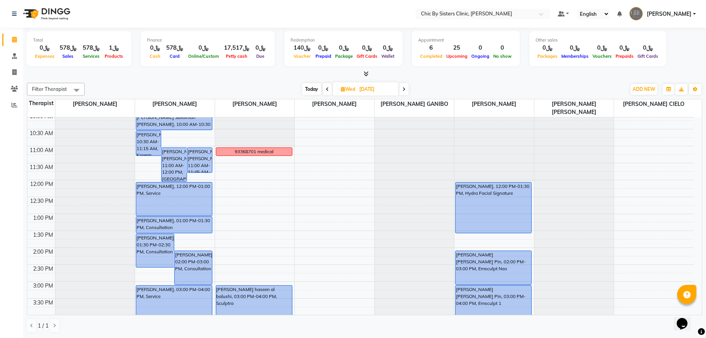
scroll to position [17, 0]
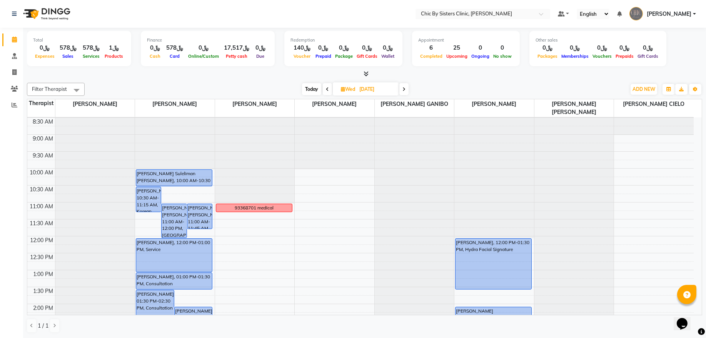
click at [311, 84] on span "Today" at bounding box center [311, 89] width 19 height 12
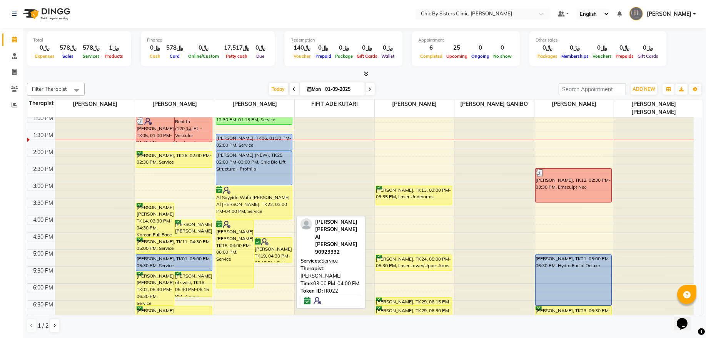
scroll to position [68, 0]
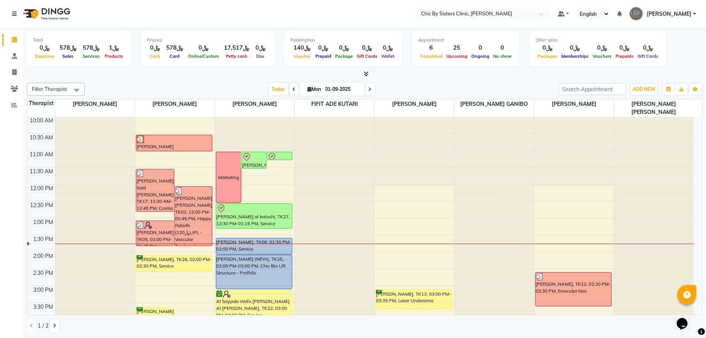
click at [368, 89] on icon at bounding box center [369, 89] width 3 height 5
type input "02-09-2025"
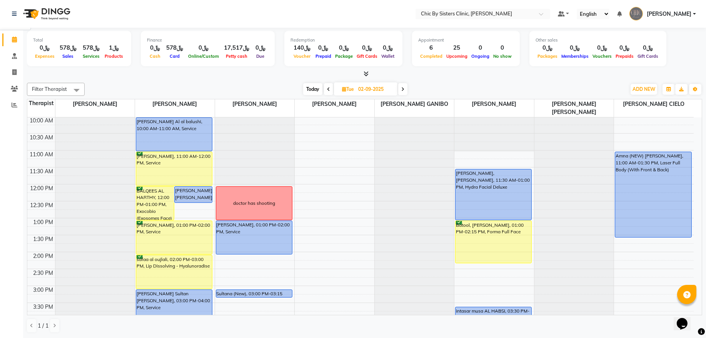
click at [293, 223] on div "8:00 AM 8:30 AM 9:00 AM 9:30 AM 10:00 AM 10:30 AM 11:00 AM 11:30 AM 12:00 PM 12…" at bounding box center [360, 319] width 666 height 541
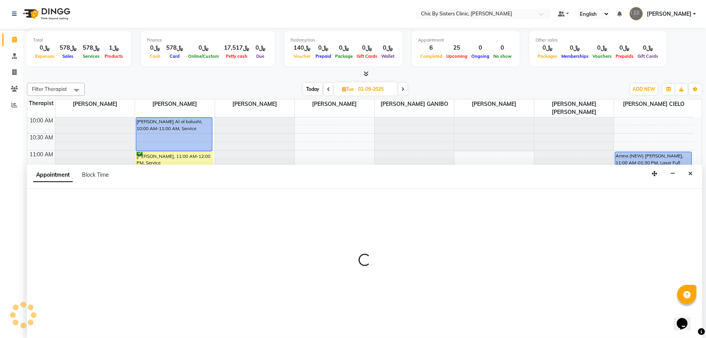
select select "49178"
select select "780"
select select "tentative"
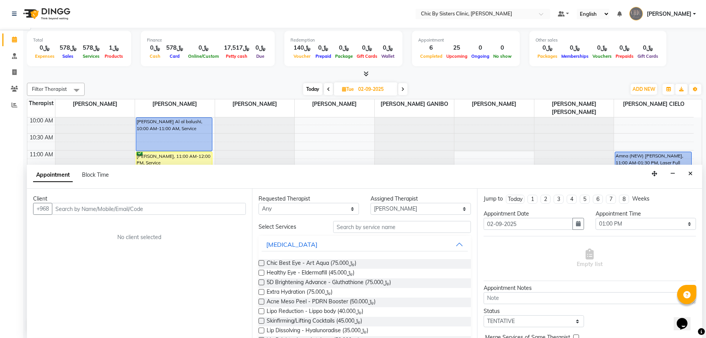
click at [116, 212] on input "text" at bounding box center [149, 209] width 194 height 12
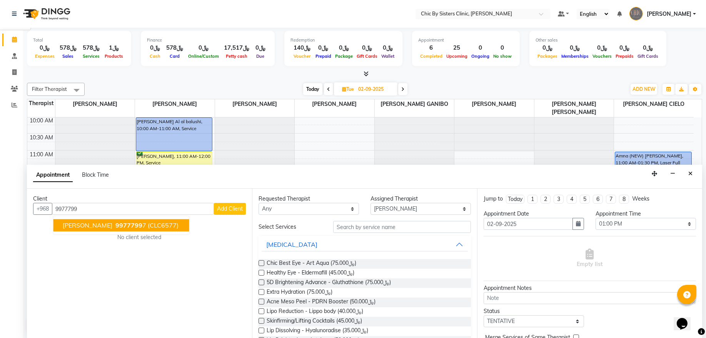
click at [112, 227] on span "haymaa abdullah" at bounding box center [88, 226] width 50 height 8
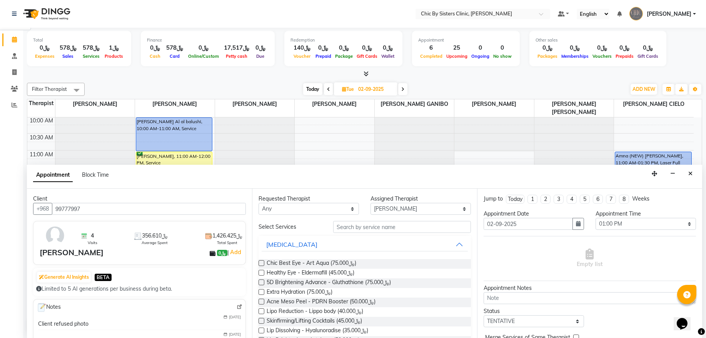
type input "99777997"
click at [354, 227] on input "text" at bounding box center [402, 227] width 138 height 12
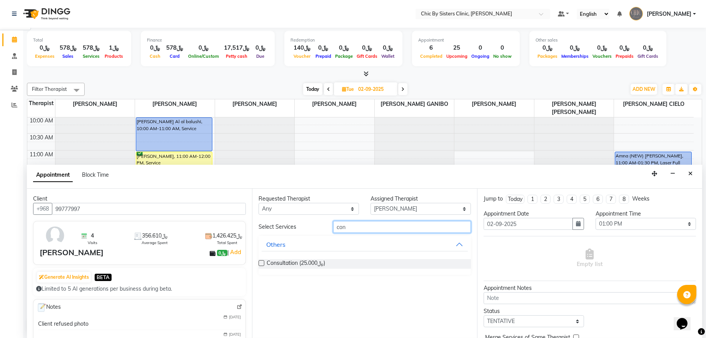
type input "con"
click at [260, 262] on label at bounding box center [261, 263] width 6 height 6
click at [260, 262] on input "checkbox" at bounding box center [260, 263] width 5 height 5
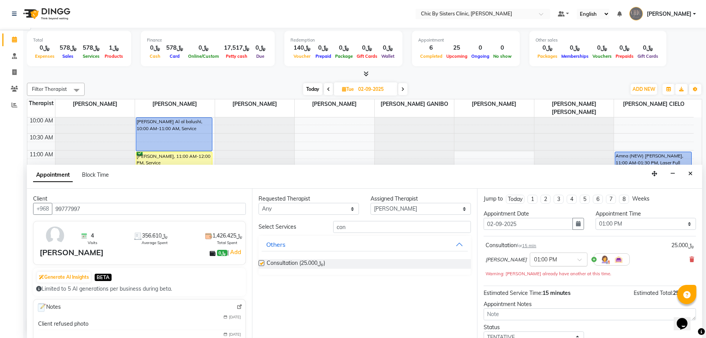
checkbox input "false"
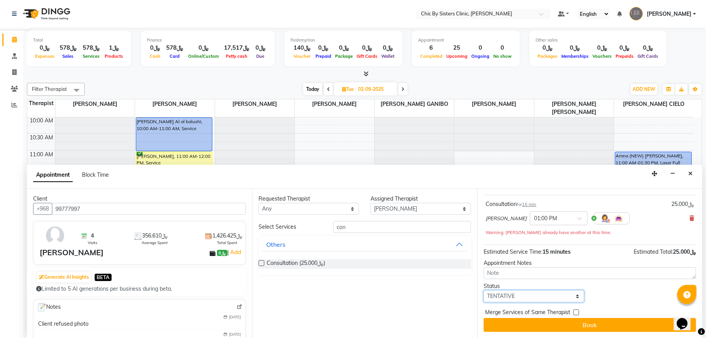
click at [512, 299] on select "Select TENTATIVE CONFIRM UPCOMING" at bounding box center [533, 296] width 100 height 12
click at [483, 290] on select "Select TENTATIVE CONFIRM UPCOMING" at bounding box center [533, 296] width 100 height 12
click at [510, 296] on select "Select TENTATIVE CONFIRM UPCOMING" at bounding box center [533, 296] width 100 height 12
select select "confirm booking"
click at [483, 290] on select "Select TENTATIVE CONFIRM UPCOMING" at bounding box center [533, 296] width 100 height 12
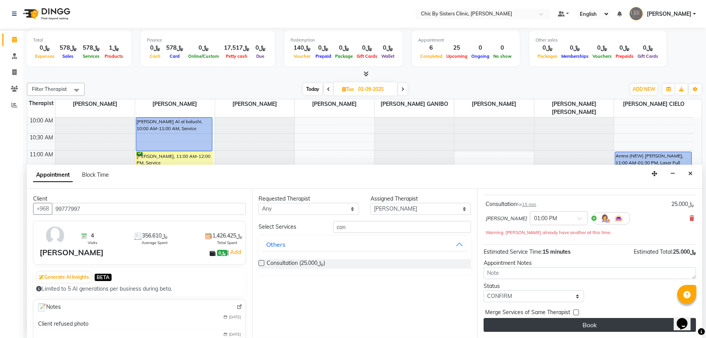
click at [505, 320] on button "Book" at bounding box center [589, 325] width 212 height 14
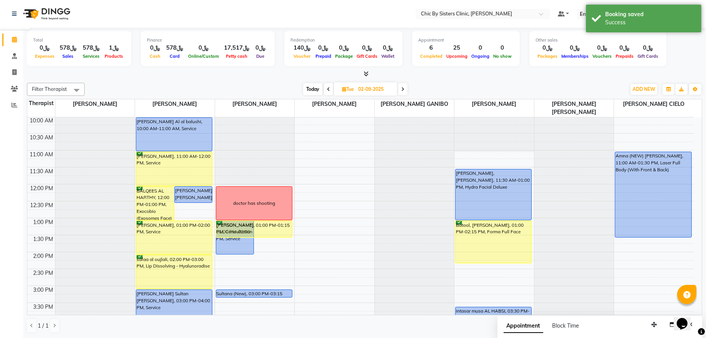
drag, startPoint x: 267, startPoint y: 228, endPoint x: 267, endPoint y: 238, distance: 9.6
click at [267, 238] on div "Maryam Ahmed, 01:00 PM-02:00 PM, Service haymaa abdullah, 01:00 PM-01:15 PM, Co…" at bounding box center [255, 319] width 80 height 541
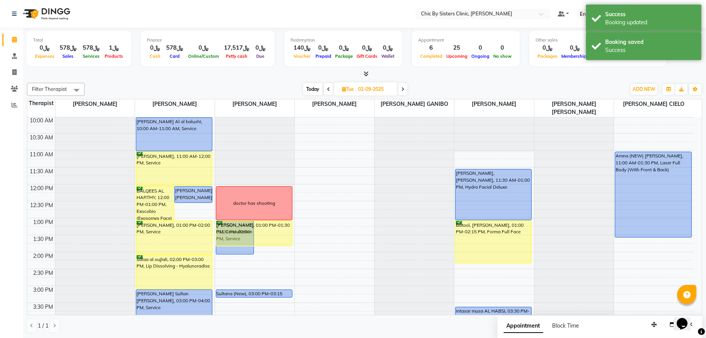
click at [272, 244] on div "Maryam Ahmed, 01:00 PM-02:00 PM, Service haymaa abdullah, 01:00 PM-01:30 PM, Co…" at bounding box center [255, 319] width 80 height 541
click at [272, 244] on link "haymaa abdullah, 01:00 PM-01:30 PM, Consultation" at bounding box center [273, 232] width 38 height 25
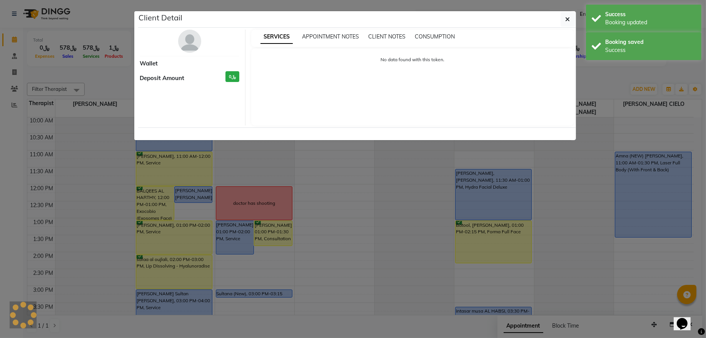
select select "6"
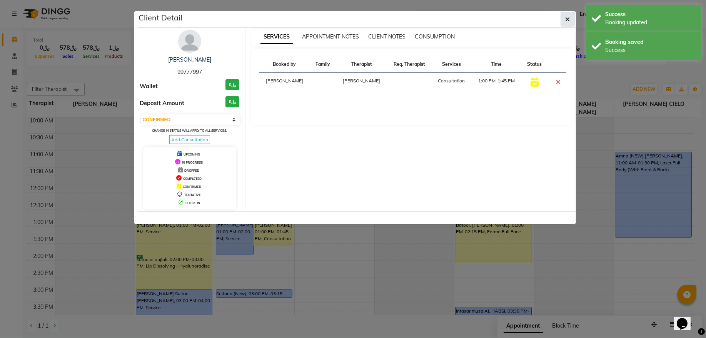
click at [566, 24] on button "button" at bounding box center [567, 19] width 15 height 15
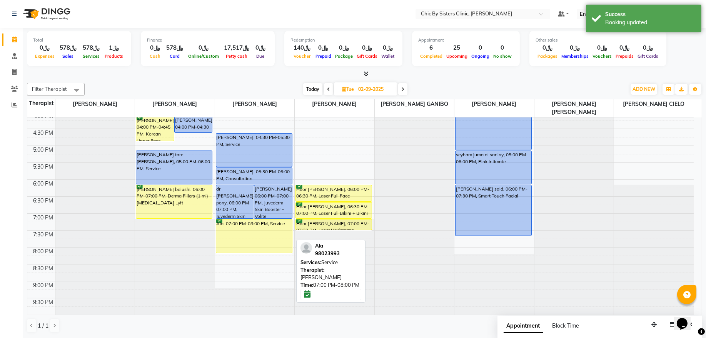
scroll to position [224, 0]
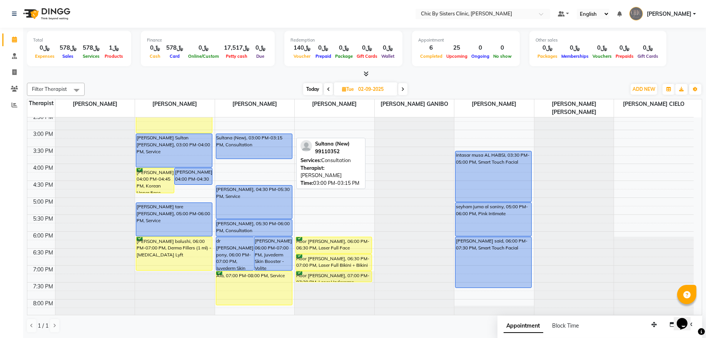
drag, startPoint x: 261, startPoint y: 139, endPoint x: 260, endPoint y: 153, distance: 13.5
click at [260, 153] on div "Maryam Ahmed, 01:00 PM-02:00 PM, Service haymaa abdullah, 01:00 PM-01:45 PM, Co…" at bounding box center [255, 163] width 80 height 541
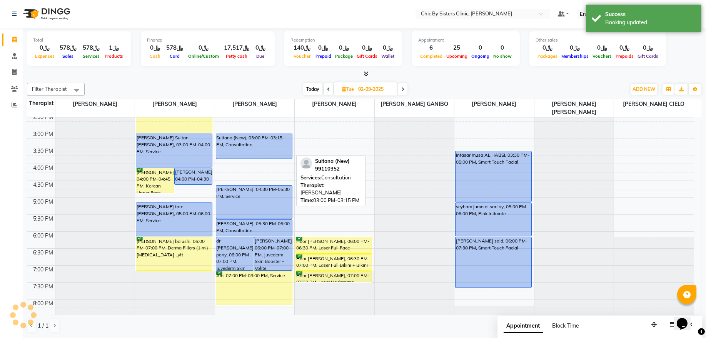
click at [252, 147] on div "Sultana (New), 03:00 PM-03:15 PM, Consultation" at bounding box center [254, 146] width 76 height 25
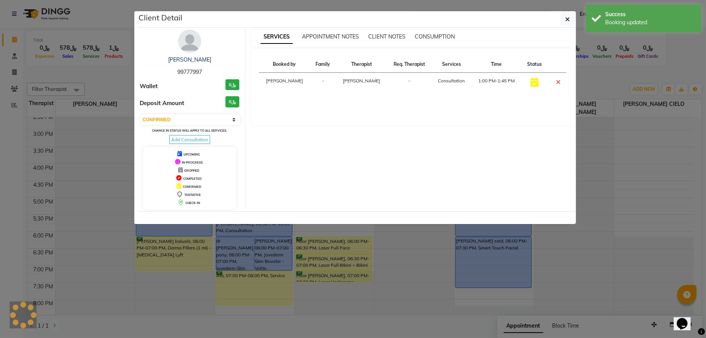
select select "select"
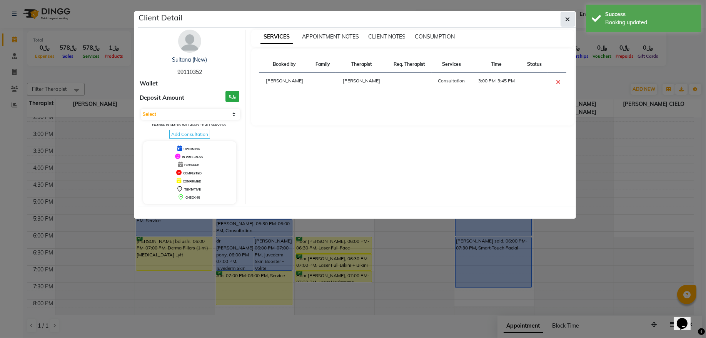
click at [570, 24] on button "button" at bounding box center [567, 19] width 15 height 15
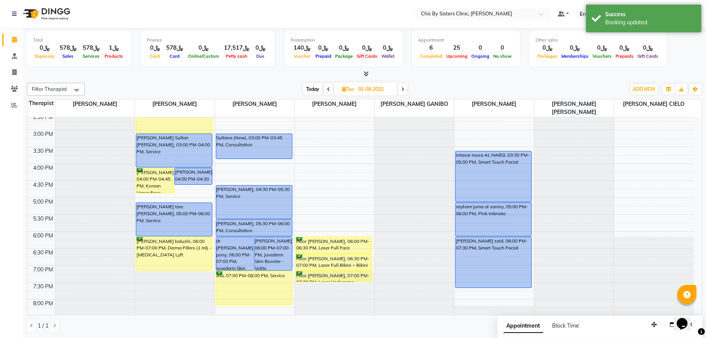
click at [314, 90] on span "Today" at bounding box center [312, 89] width 19 height 12
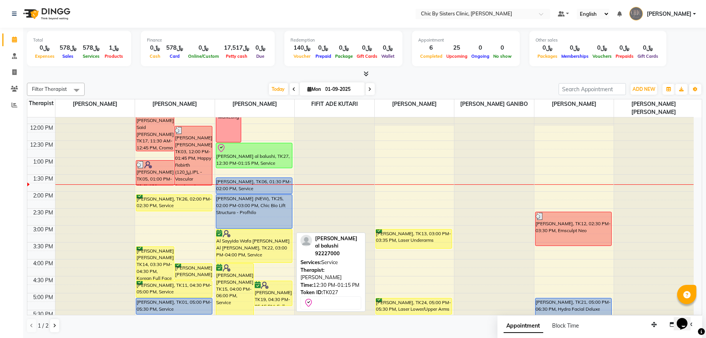
scroll to position [120, 0]
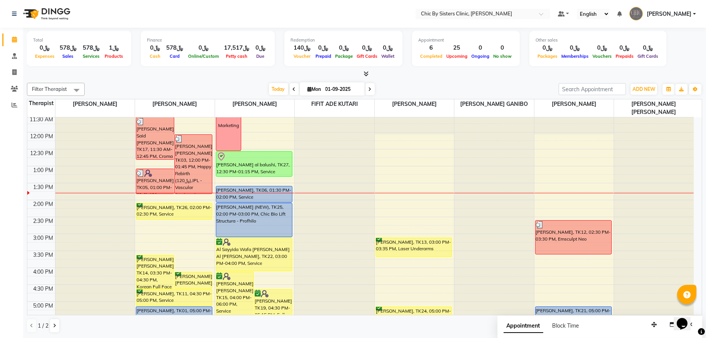
click at [370, 89] on span at bounding box center [369, 89] width 9 height 12
type input "02-09-2025"
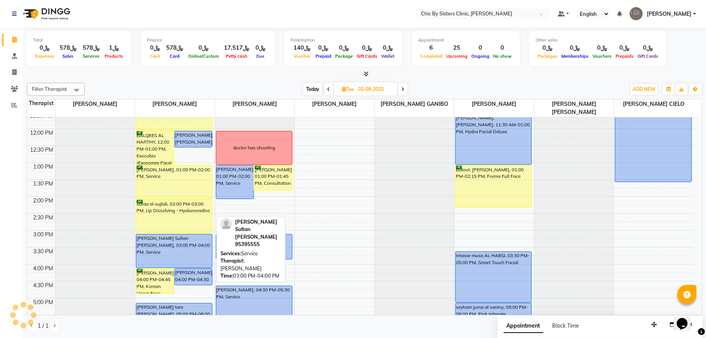
scroll to position [68, 0]
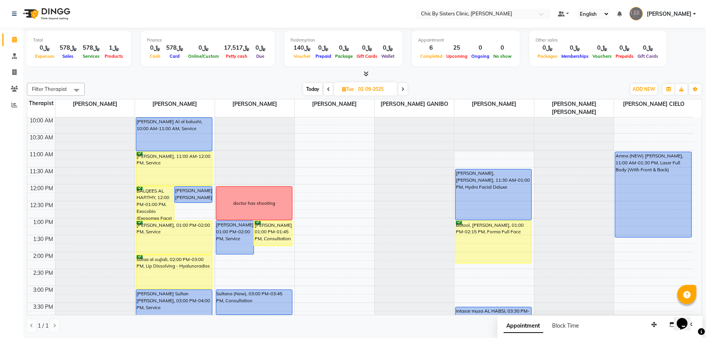
click at [369, 90] on input "02-09-2025" at bounding box center [375, 89] width 38 height 12
select select "9"
select select "2025"
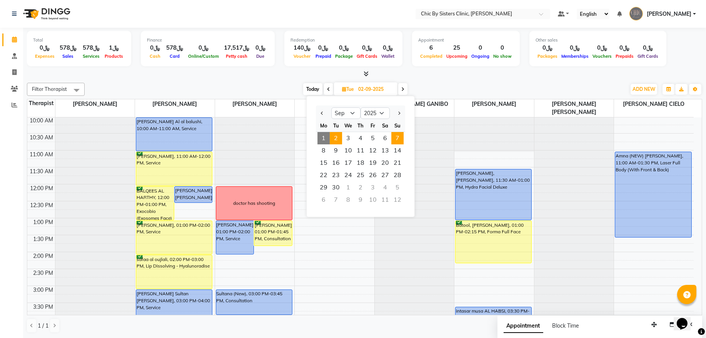
click at [402, 137] on span "7" at bounding box center [397, 138] width 12 height 12
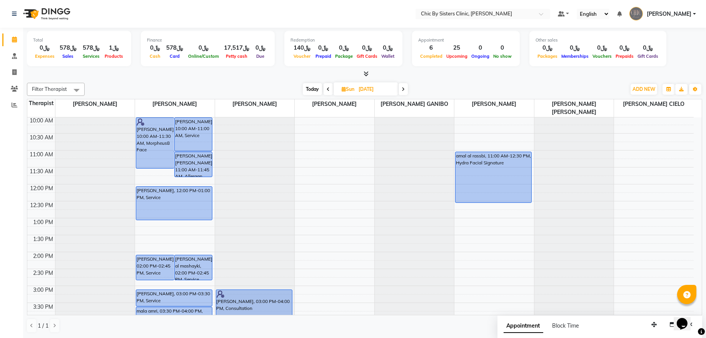
click at [312, 89] on span "Today" at bounding box center [312, 89] width 19 height 12
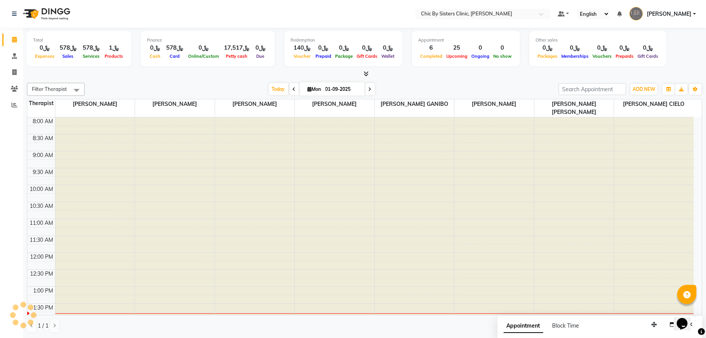
scroll to position [172, 0]
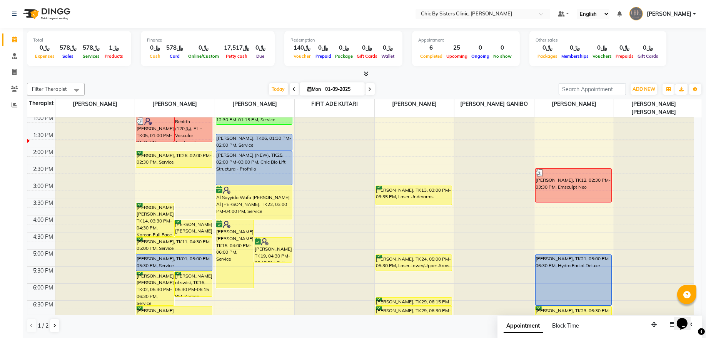
click at [368, 90] on icon at bounding box center [369, 89] width 3 height 5
type input "02-09-2025"
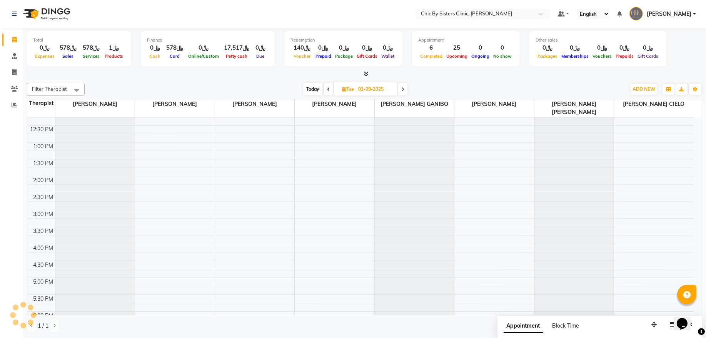
scroll to position [120, 0]
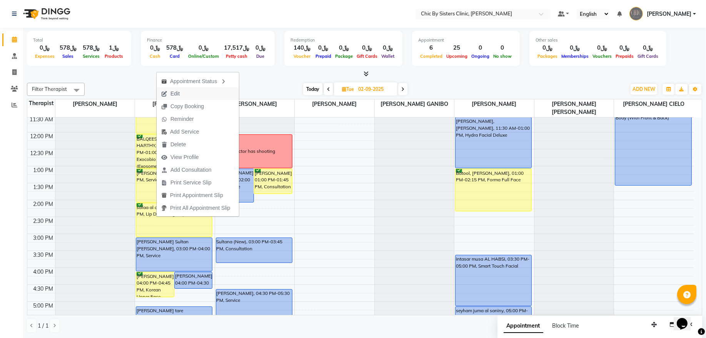
click at [180, 97] on span "Edit" at bounding box center [171, 93] width 28 height 13
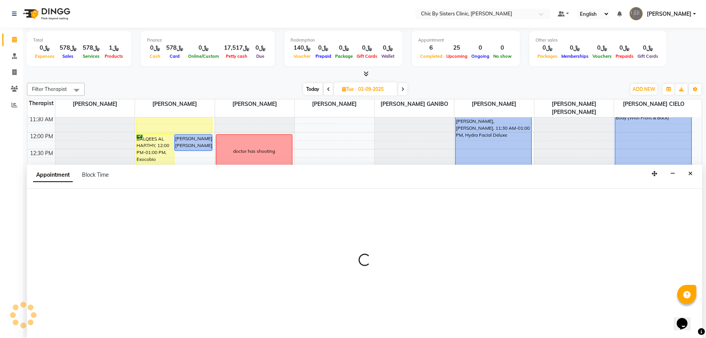
select select "tentative"
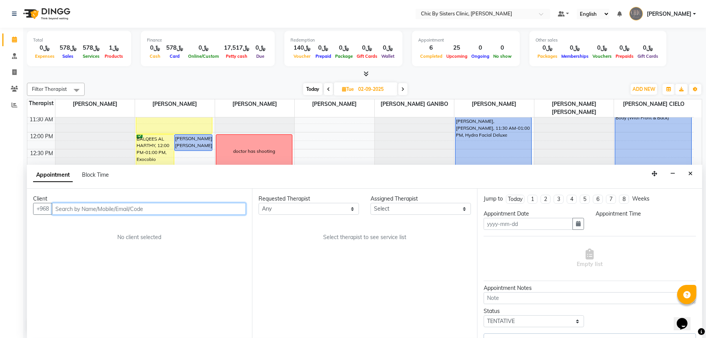
type input "02-09-2025"
select select "49177"
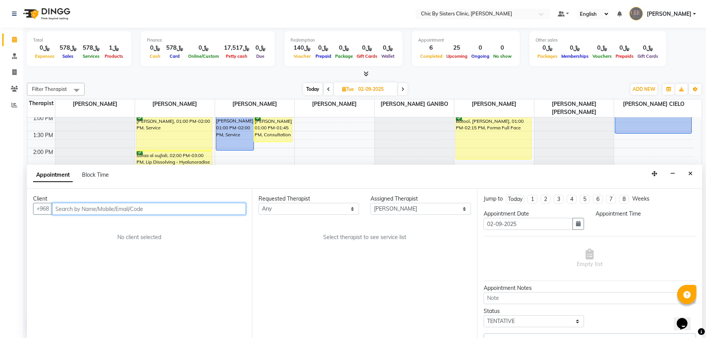
select select "confirm booking"
select select "840"
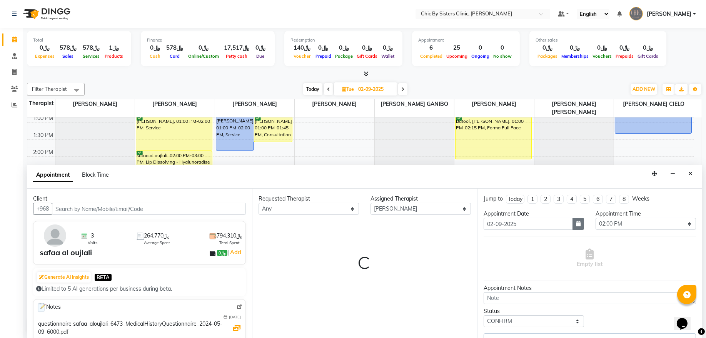
select select "3125"
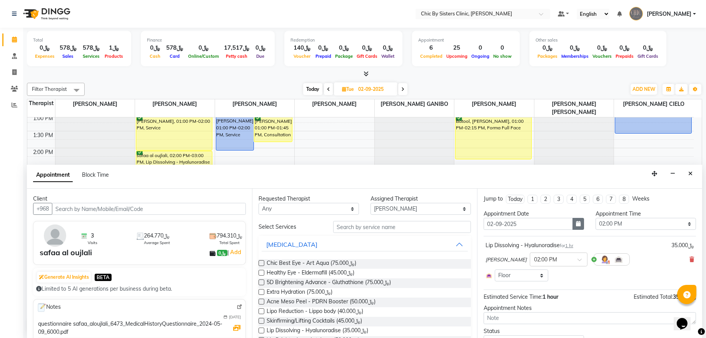
click at [572, 224] on button "button" at bounding box center [578, 224] width 12 height 12
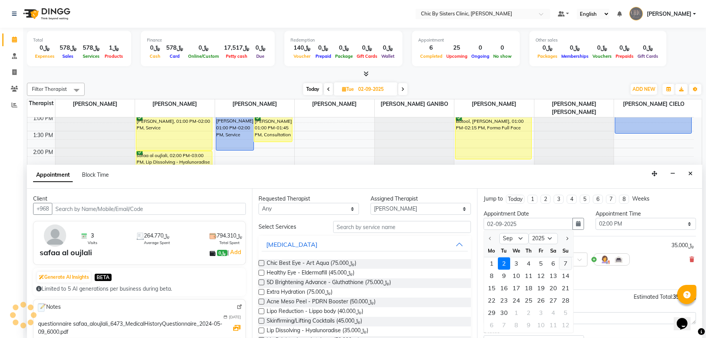
click at [564, 264] on div "7" at bounding box center [565, 263] width 12 height 12
type input "07-09-2025"
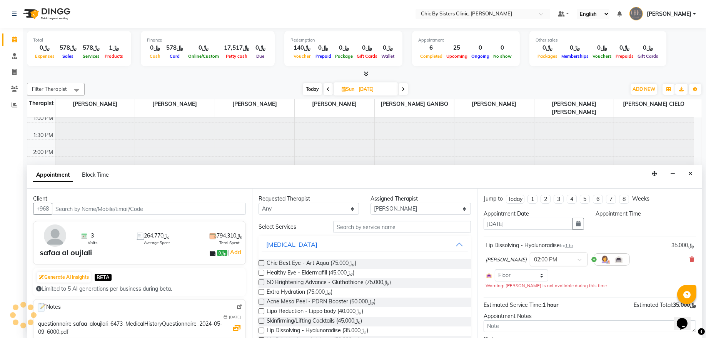
scroll to position [0, 0]
select select "840"
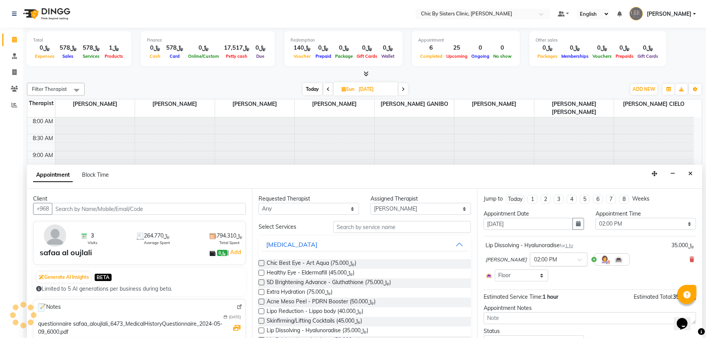
scroll to position [172, 0]
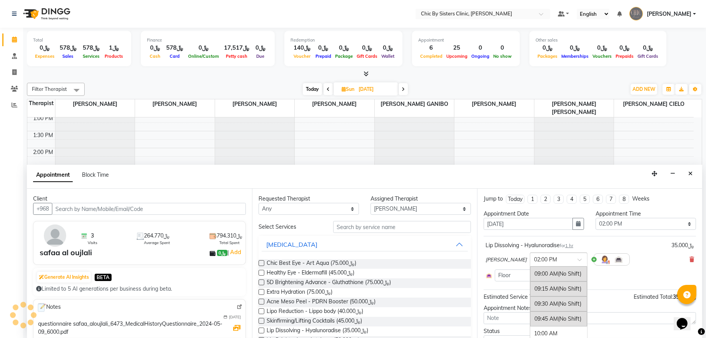
click at [562, 260] on input "text" at bounding box center [551, 259] width 34 height 8
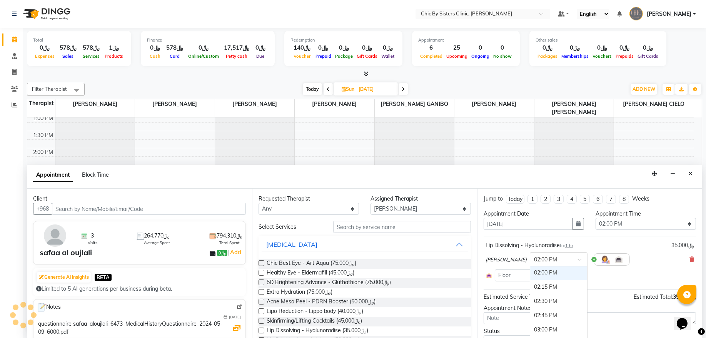
type input "1"
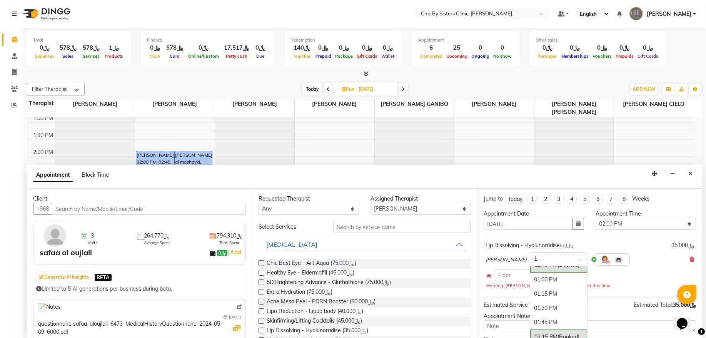
scroll to position [187, 0]
click at [572, 282] on div "01:00 PM" at bounding box center [558, 280] width 57 height 14
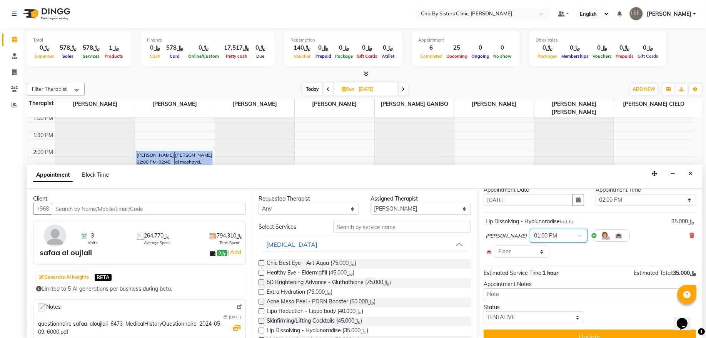
scroll to position [36, 0]
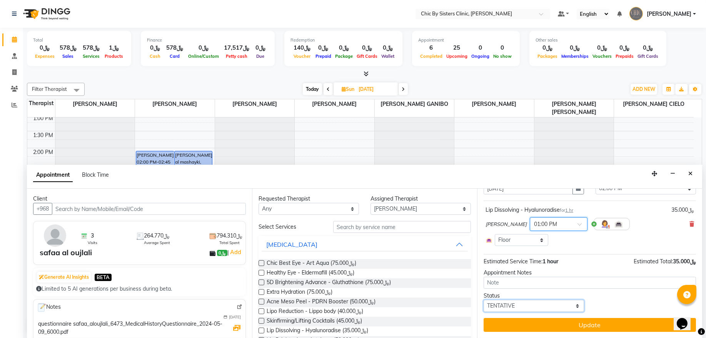
drag, startPoint x: 505, startPoint y: 305, endPoint x: 505, endPoint y: 301, distance: 4.2
click at [505, 305] on select "Select TENTATIVE CONFIRM UPCOMING" at bounding box center [533, 306] width 100 height 12
select select "upcoming"
click at [483, 300] on select "Select TENTATIVE CONFIRM UPCOMING" at bounding box center [533, 306] width 100 height 12
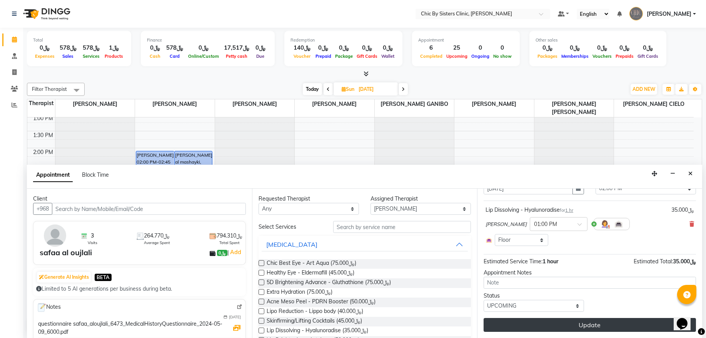
click at [505, 322] on button "Update" at bounding box center [589, 325] width 212 height 14
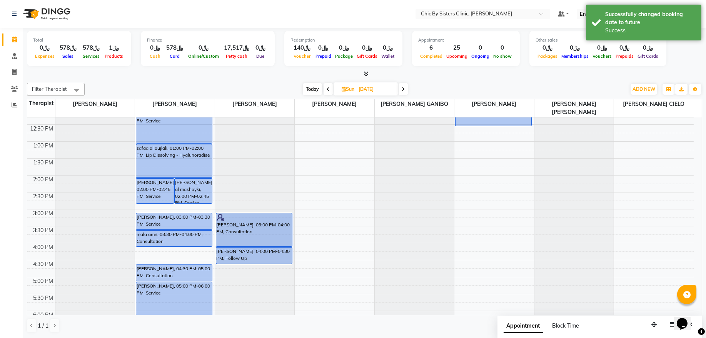
scroll to position [120, 0]
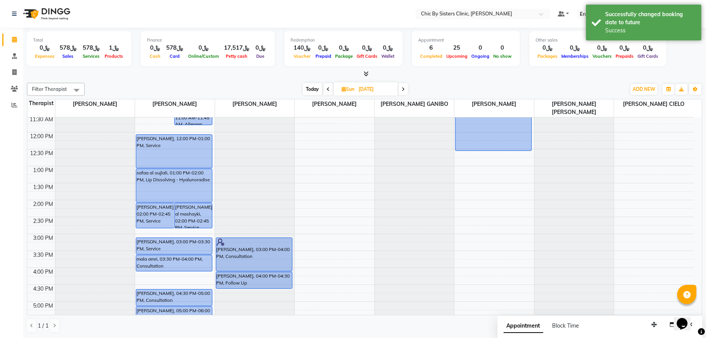
click at [297, 85] on div "Today Sun 07-09-2025" at bounding box center [354, 89] width 533 height 12
click at [307, 87] on span "Today" at bounding box center [312, 89] width 19 height 12
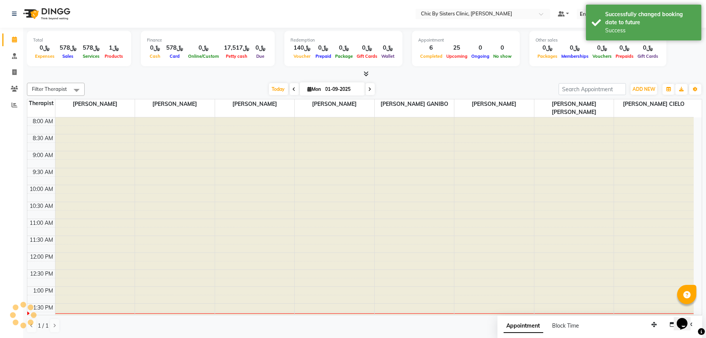
scroll to position [172, 0]
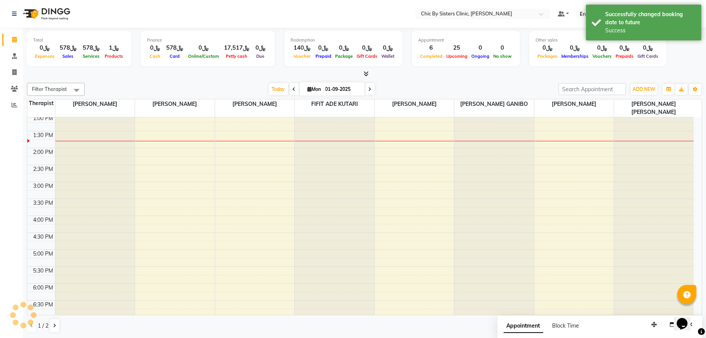
click at [365, 89] on span at bounding box center [369, 89] width 9 height 12
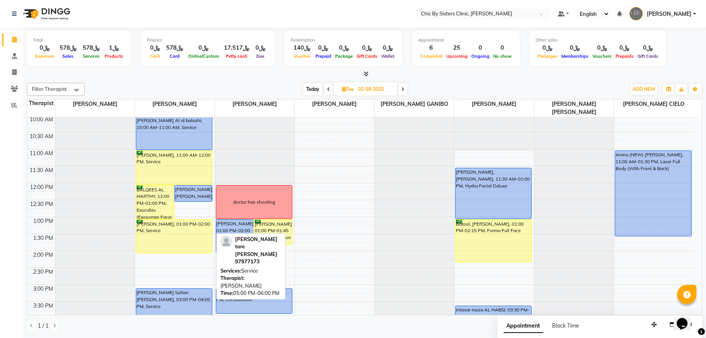
scroll to position [68, 0]
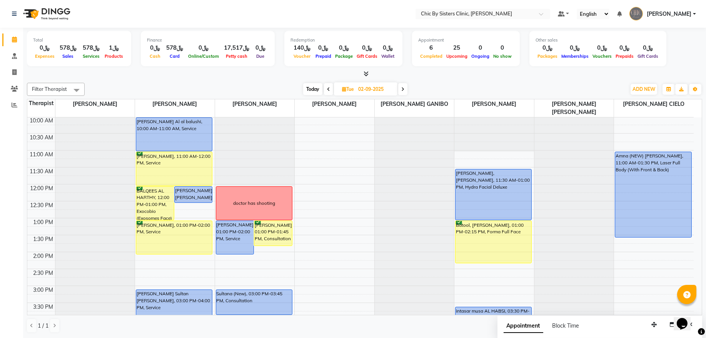
click at [321, 90] on span "Today" at bounding box center [312, 89] width 19 height 12
type input "01-09-2025"
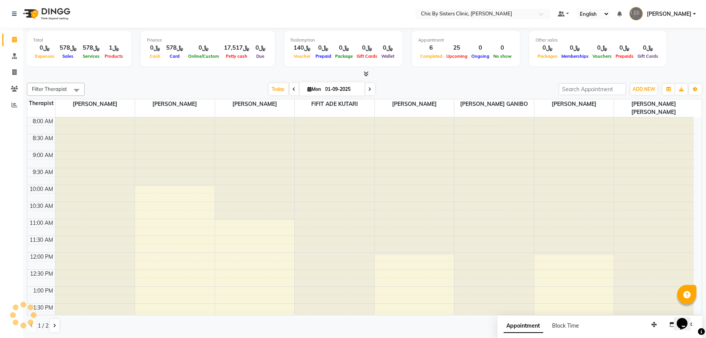
scroll to position [172, 0]
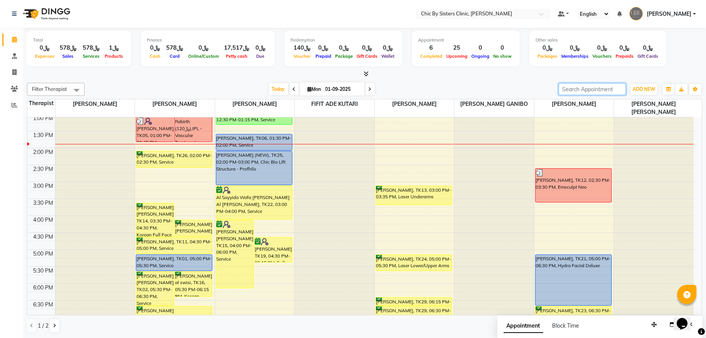
paste input "96893954949"
type input "96893954949"
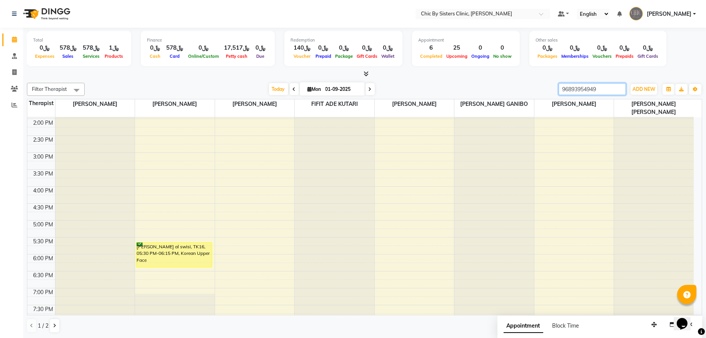
scroll to position [224, 0]
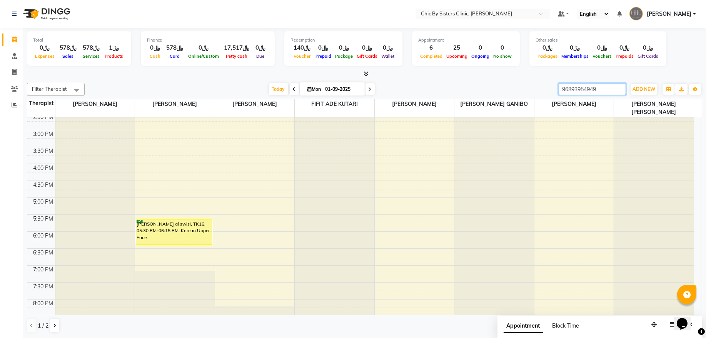
click at [620, 92] on input "96893954949" at bounding box center [591, 89] width 67 height 12
click at [620, 89] on input "96893954949" at bounding box center [591, 89] width 67 height 12
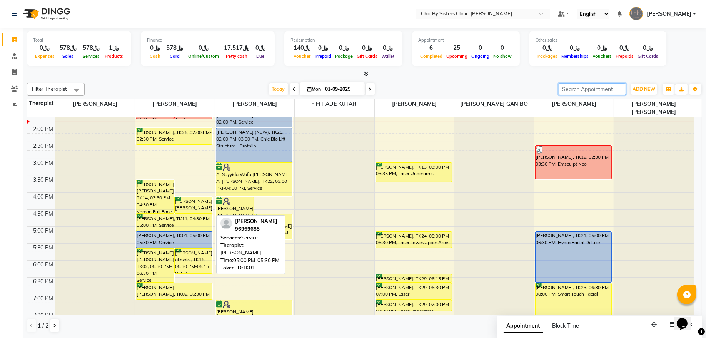
scroll to position [172, 0]
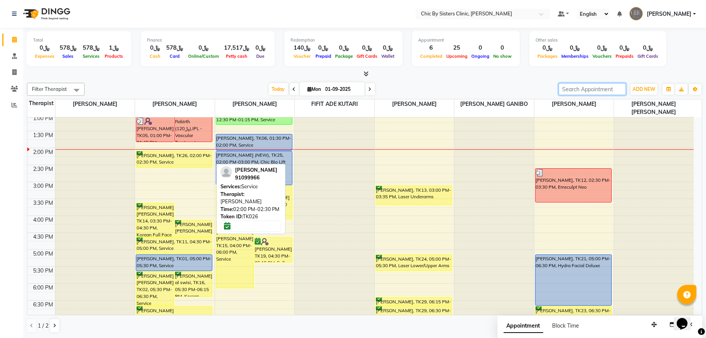
click at [162, 159] on div "safyah haytham, TK26, 02:00 PM-02:30 PM, Service" at bounding box center [174, 159] width 76 height 16
select select "6"
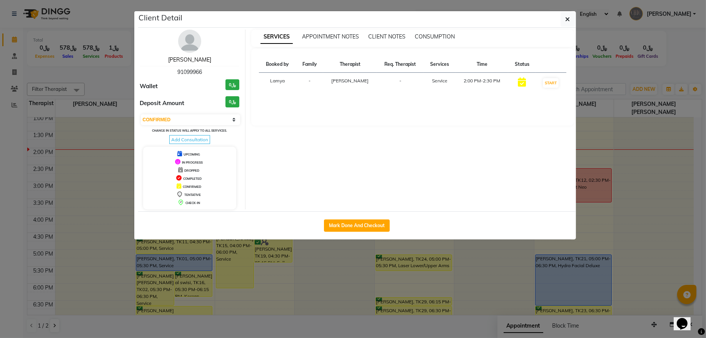
click at [203, 57] on link "safyah haytham" at bounding box center [189, 59] width 43 height 7
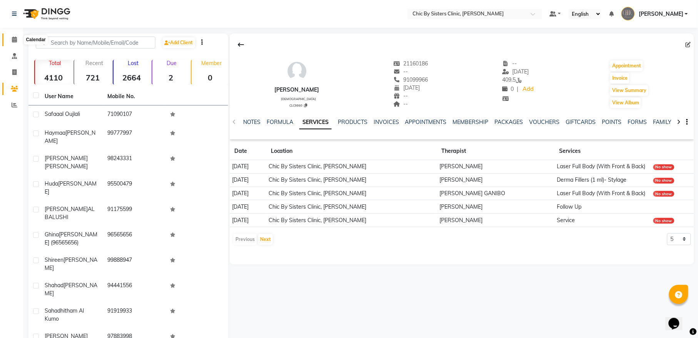
click at [14, 39] on icon at bounding box center [14, 40] width 5 height 6
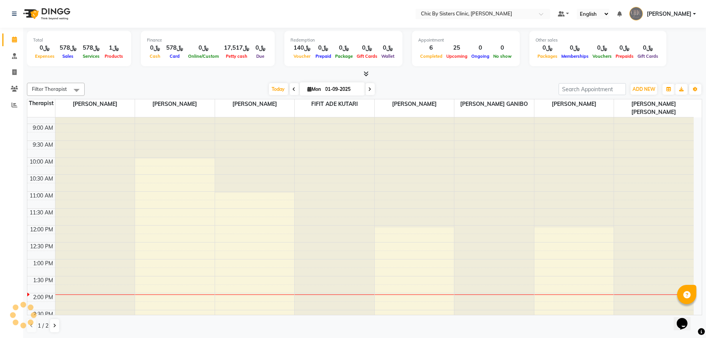
scroll to position [52, 0]
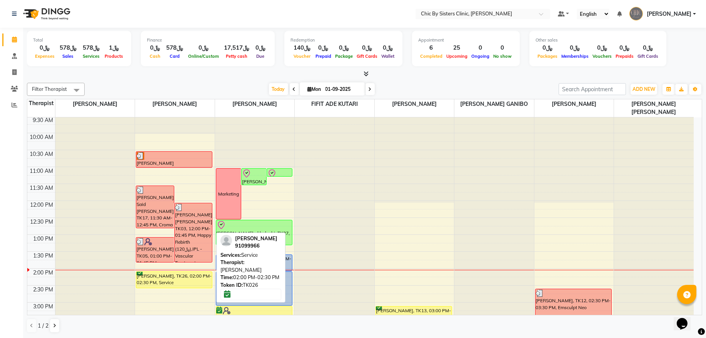
click at [161, 278] on div "safyah haytham, TK26, 02:00 PM-02:30 PM, Service" at bounding box center [174, 280] width 76 height 16
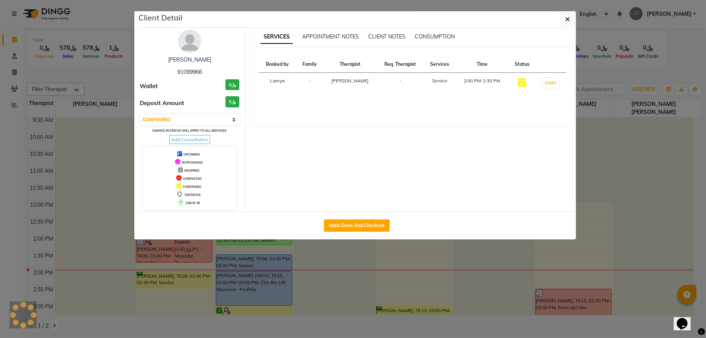
drag, startPoint x: 160, startPoint y: 120, endPoint x: 160, endPoint y: 126, distance: 5.8
click at [160, 120] on select "Select IN SERVICE CONFIRMED TENTATIVE CHECK IN MARK DONE DROPPED UPCOMING" at bounding box center [191, 119] width 100 height 11
select select "8"
click at [141, 115] on select "Select IN SERVICE CONFIRMED TENTATIVE CHECK IN MARK DONE DROPPED UPCOMING" at bounding box center [191, 119] width 100 height 11
click at [565, 23] on button "button" at bounding box center [567, 19] width 15 height 15
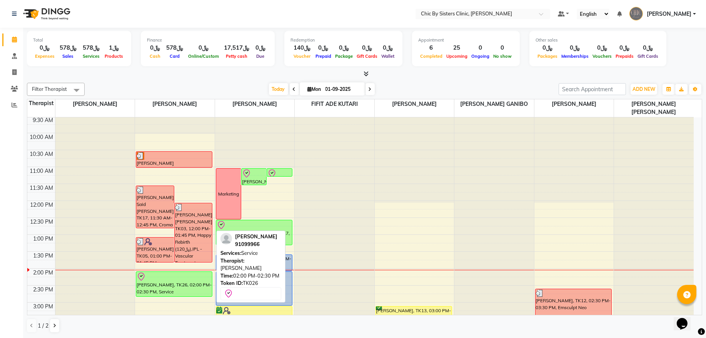
drag, startPoint x: 179, startPoint y: 286, endPoint x: 178, endPoint y: 297, distance: 10.4
click at [178, 297] on div "Salma Ali Said Al Hashmi, TK17, 11:30 AM-12:45 PM, Croma NEXT (﷼160) huda hamed…" at bounding box center [175, 335] width 80 height 541
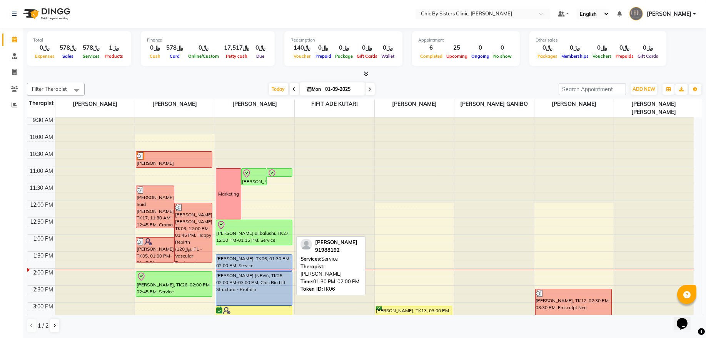
click at [243, 261] on div "[PERSON_NAME], TK06, 01:30 PM-02:00 PM, Service" at bounding box center [254, 263] width 76 height 16
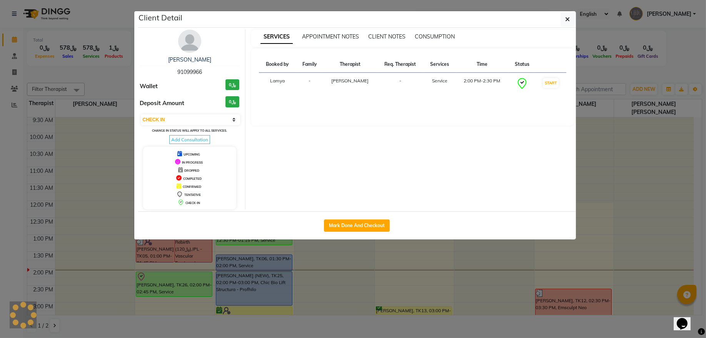
select select "5"
click at [193, 68] on span "91988192" at bounding box center [189, 71] width 25 height 7
copy span "91988192"
click at [566, 26] on button "button" at bounding box center [567, 19] width 15 height 15
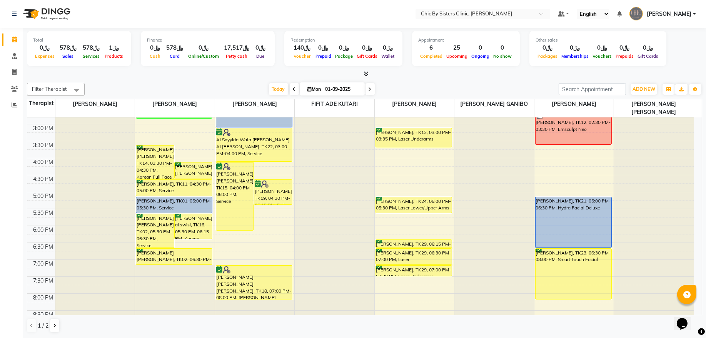
scroll to position [248, 0]
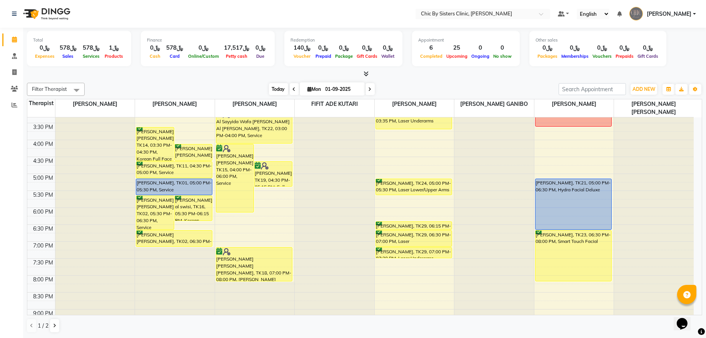
click at [280, 88] on span "Today" at bounding box center [278, 89] width 19 height 12
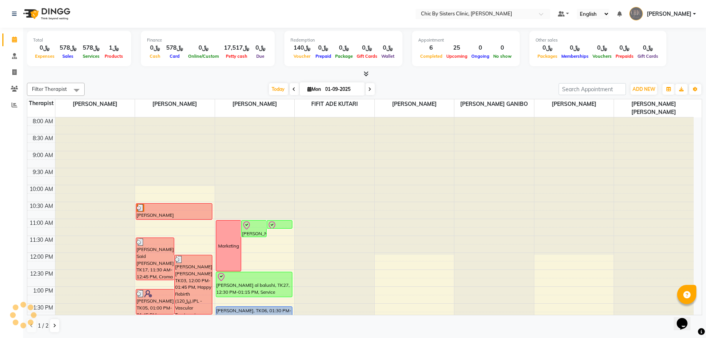
scroll to position [172, 0]
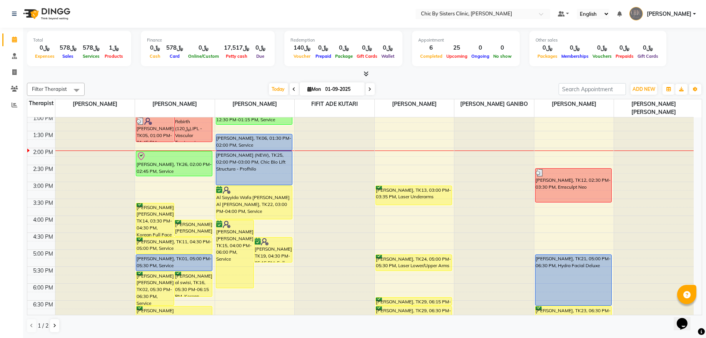
click at [317, 89] on span "Mon" at bounding box center [314, 89] width 17 height 6
select select "9"
select select "2025"
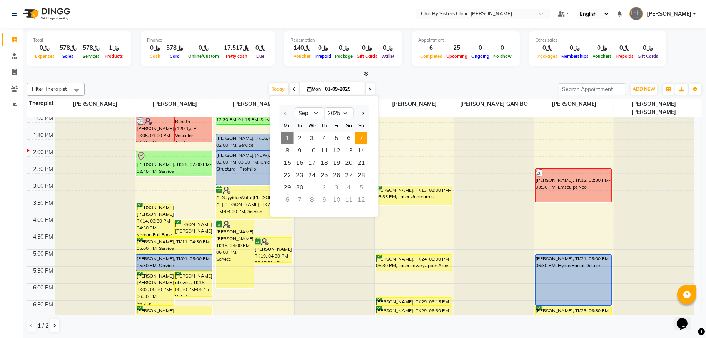
click at [360, 139] on span "7" at bounding box center [361, 138] width 12 height 12
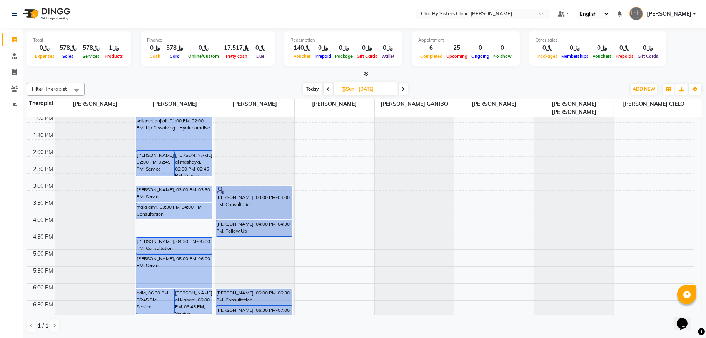
scroll to position [68, 0]
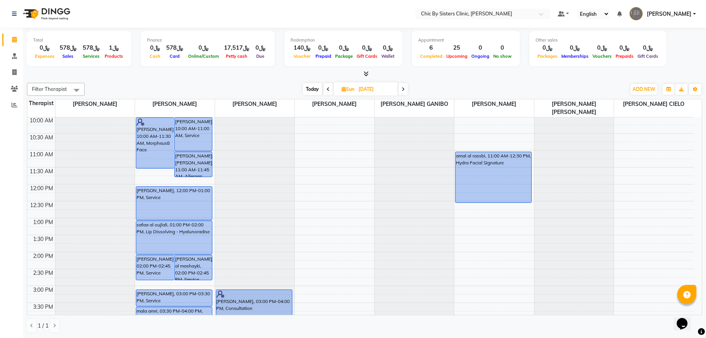
click at [308, 93] on span "Today" at bounding box center [312, 89] width 19 height 12
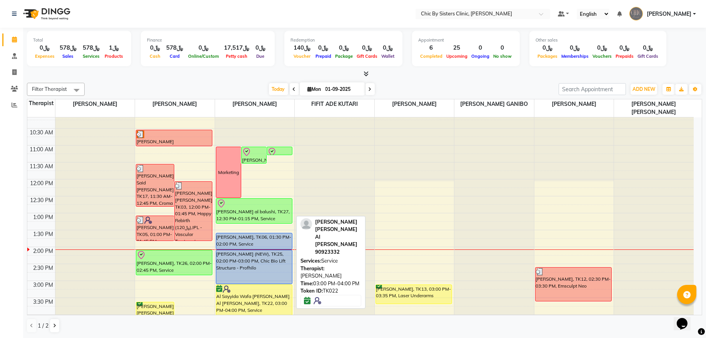
scroll to position [120, 0]
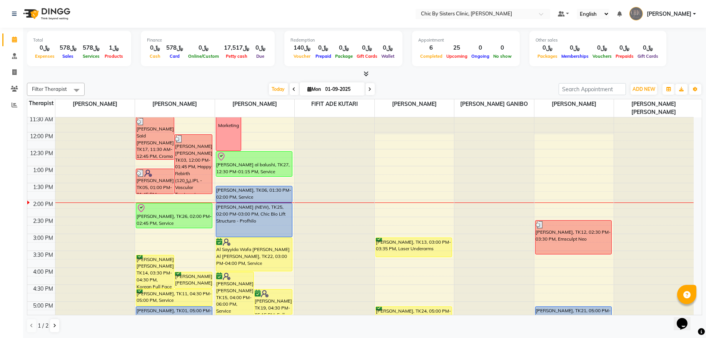
click at [368, 90] on icon at bounding box center [369, 89] width 3 height 5
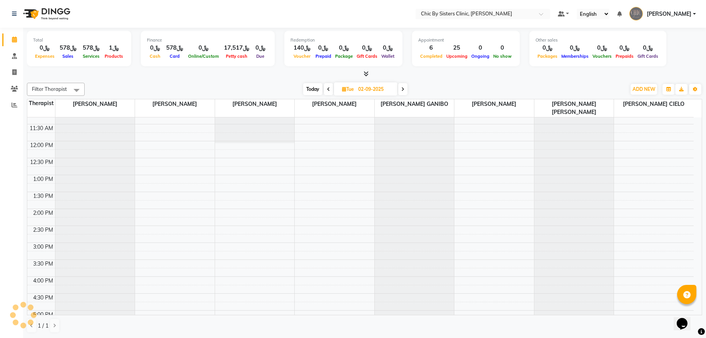
scroll to position [68, 0]
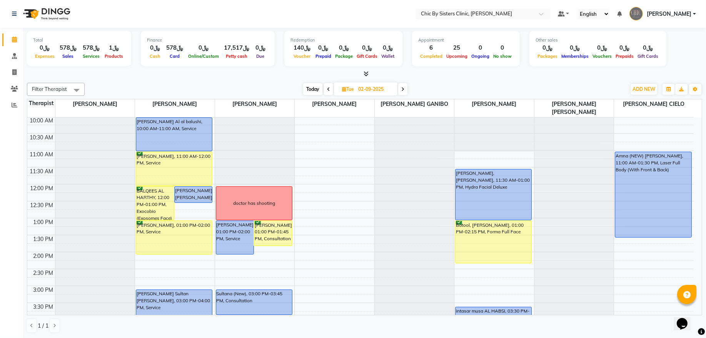
click at [310, 89] on span "Today" at bounding box center [312, 89] width 19 height 12
type input "01-09-2025"
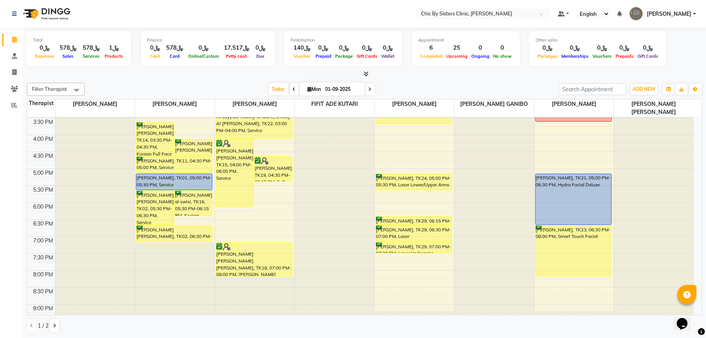
scroll to position [276, 0]
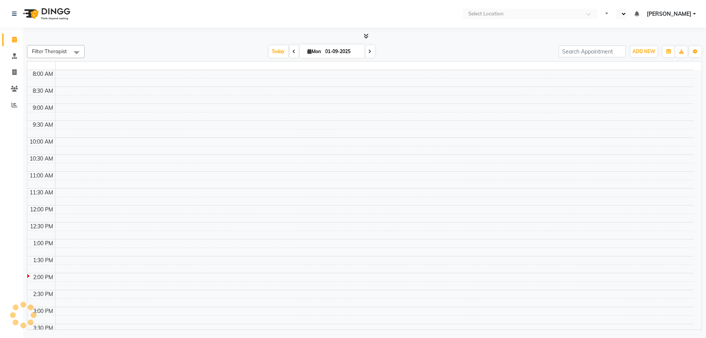
select select "en"
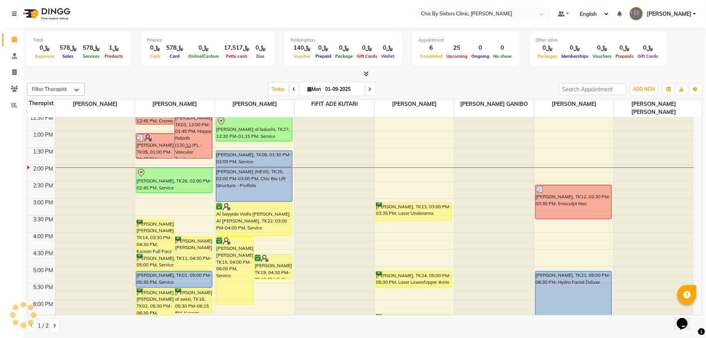
scroll to position [52, 0]
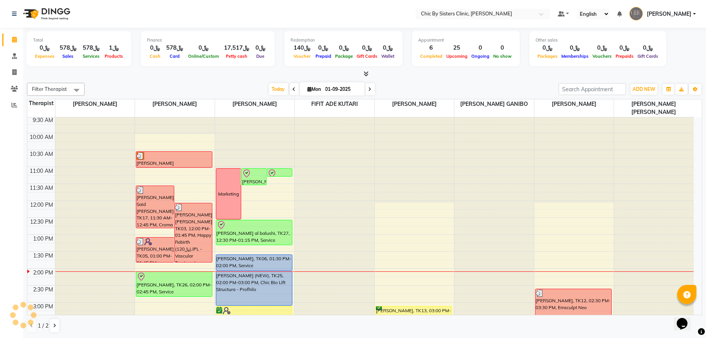
click at [675, 14] on span "[PERSON_NAME]" at bounding box center [669, 14] width 45 height 8
click at [662, 51] on link "Sign out" at bounding box center [656, 55] width 70 height 12
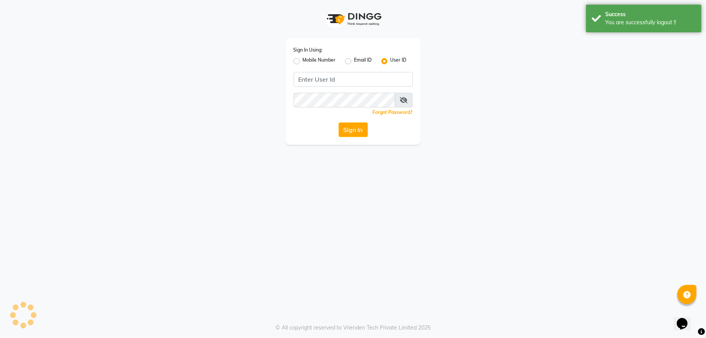
click at [303, 61] on label "Mobile Number" at bounding box center [319, 61] width 33 height 9
click at [303, 61] on input "Mobile Number" at bounding box center [305, 59] width 5 height 5
radio input "true"
radio input "false"
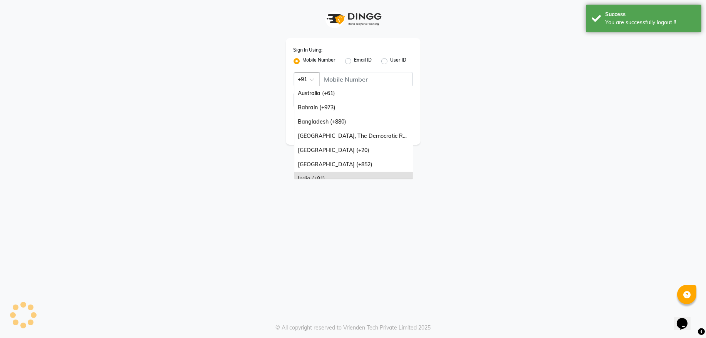
click at [310, 78] on span at bounding box center [315, 82] width 10 height 8
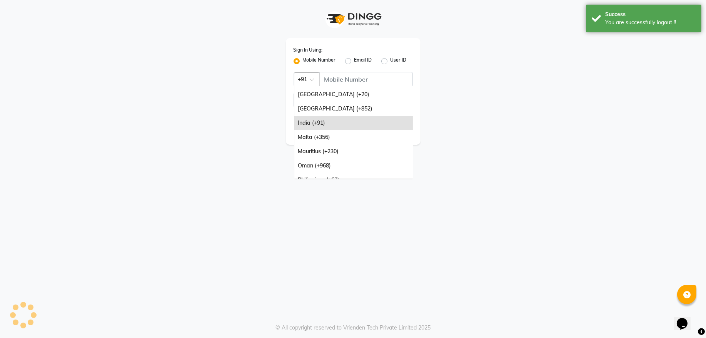
scroll to position [62, 0]
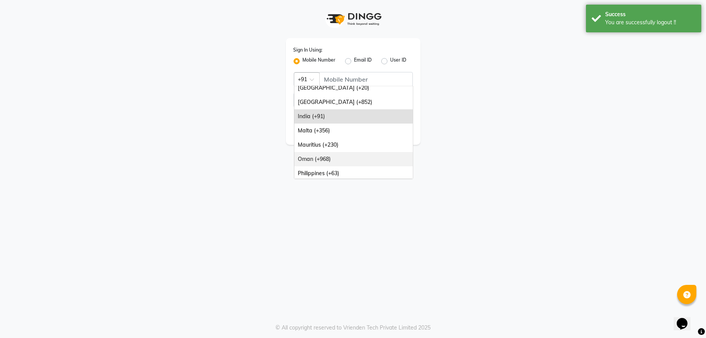
click at [345, 160] on div "Oman (+968)" at bounding box center [353, 159] width 118 height 14
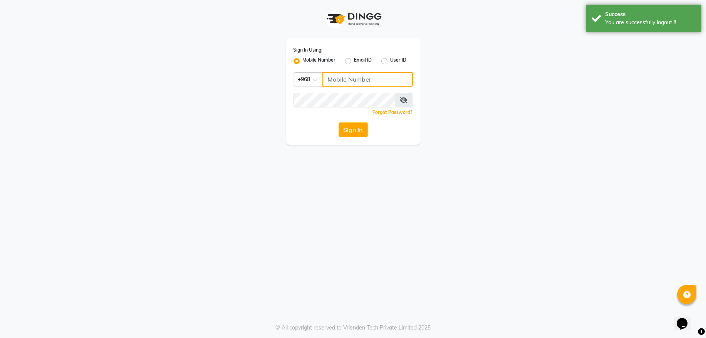
click at [345, 83] on input "Username" at bounding box center [367, 79] width 90 height 15
type input "92262732"
click at [338, 122] on button "Sign In" at bounding box center [352, 129] width 29 height 15
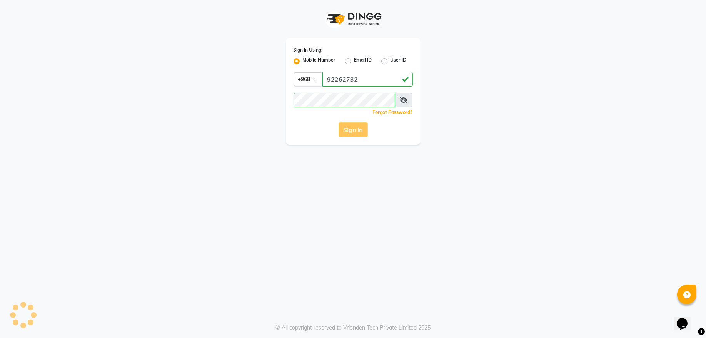
click at [353, 135] on div "Sign In" at bounding box center [352, 129] width 119 height 15
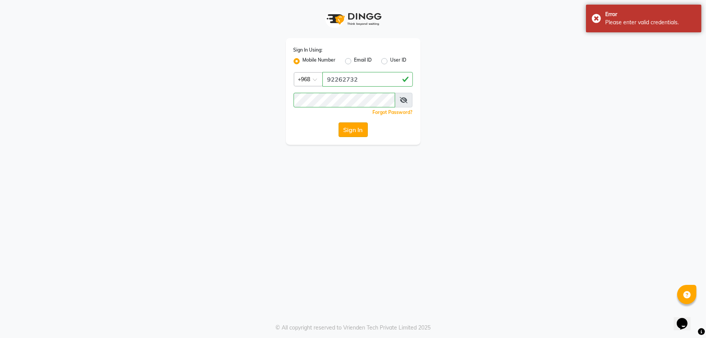
click at [355, 132] on button "Sign In" at bounding box center [352, 129] width 29 height 15
click at [401, 101] on icon at bounding box center [404, 100] width 8 height 6
click at [338, 122] on button "Sign In" at bounding box center [352, 129] width 29 height 15
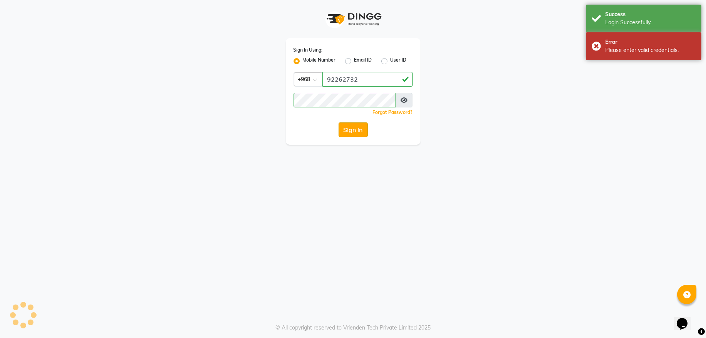
click at [363, 132] on button "Sign In" at bounding box center [352, 129] width 29 height 15
click at [358, 131] on button "Sign In" at bounding box center [352, 129] width 29 height 15
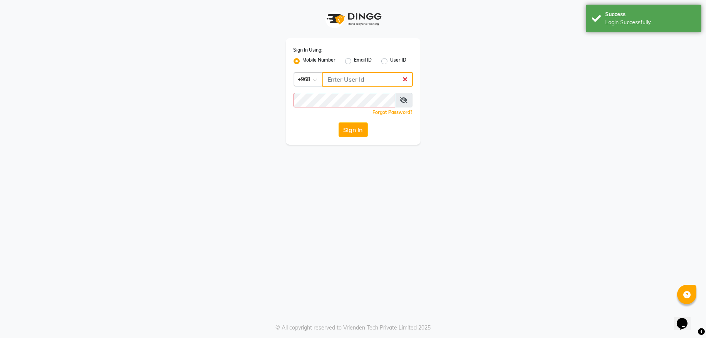
click at [345, 79] on input "Username" at bounding box center [367, 79] width 90 height 15
type input "92262732"
click at [338, 122] on button "Sign In" at bounding box center [352, 129] width 29 height 15
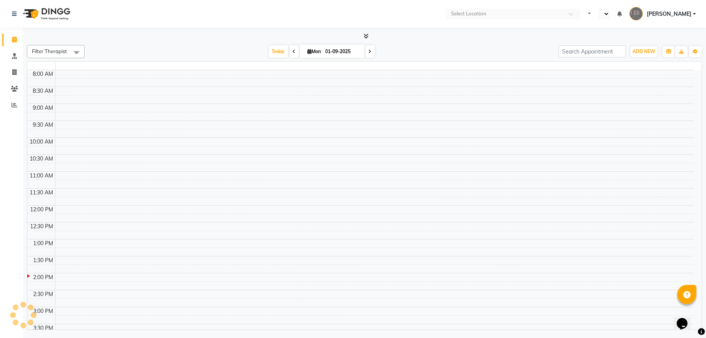
click at [365, 126] on td at bounding box center [374, 124] width 638 height 8
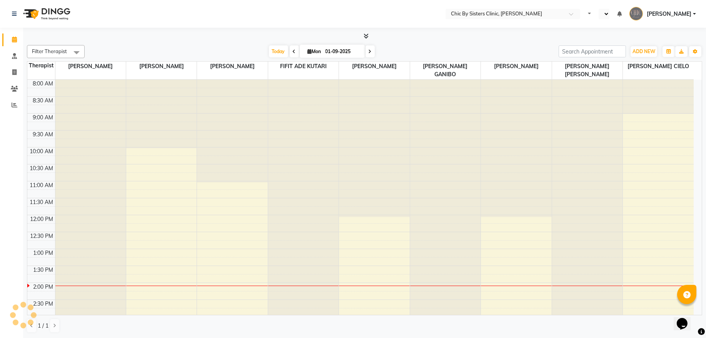
select select "en"
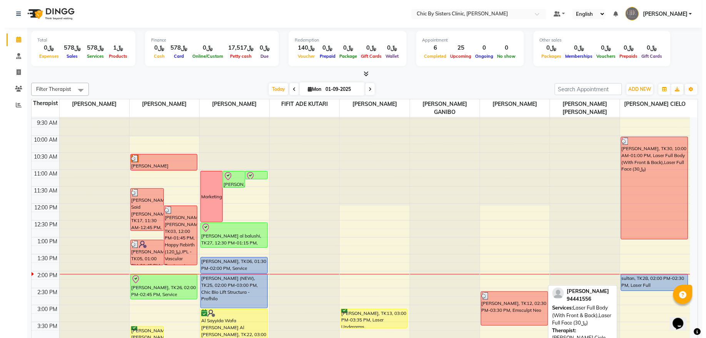
scroll to position [104, 0]
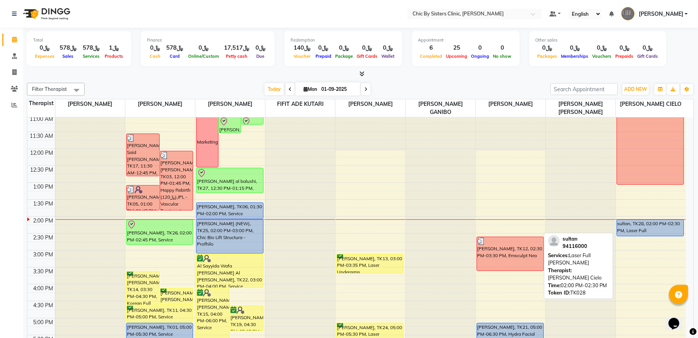
click at [629, 222] on div "sultan, TK28, 02:00 PM-02:30 PM, Laser Full [PERSON_NAME]" at bounding box center [650, 228] width 67 height 16
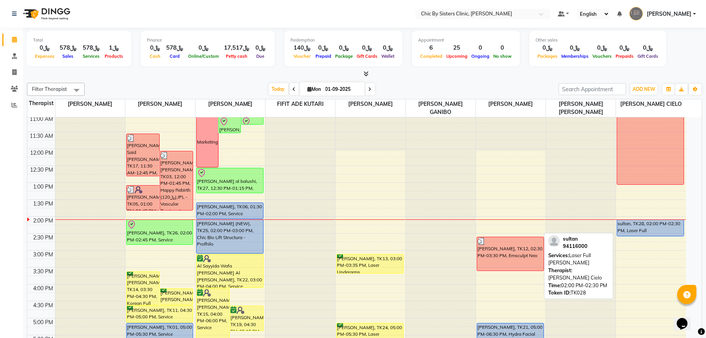
select select "5"
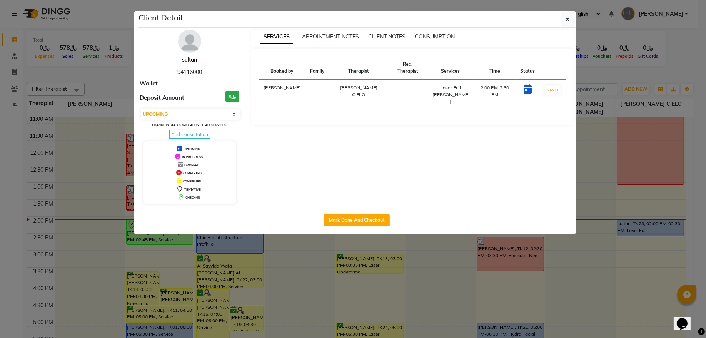
click at [190, 61] on link "sultan" at bounding box center [189, 59] width 15 height 7
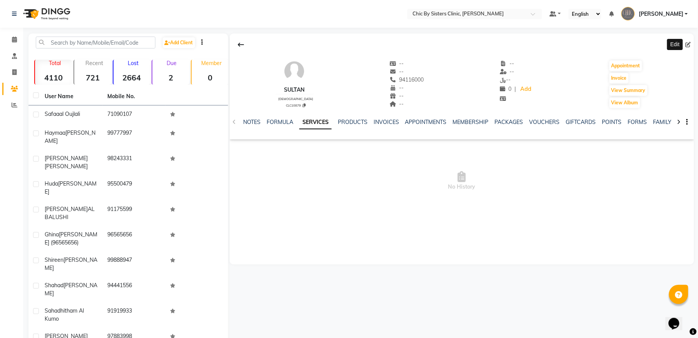
click at [687, 43] on icon at bounding box center [687, 44] width 5 height 5
select select "[DEMOGRAPHIC_DATA]"
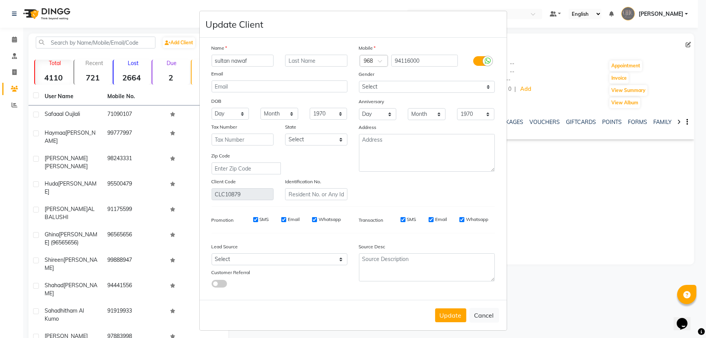
type input "sultan nawaf"
click at [308, 60] on input "text" at bounding box center [316, 61] width 62 height 12
type input "J"
type input "juma al bulshi"
click at [322, 115] on select "1940 1941 1942 1943 1944 1945 1946 1947 1948 1949 1950 1951 1952 1953 1954 1955…" at bounding box center [329, 114] width 38 height 12
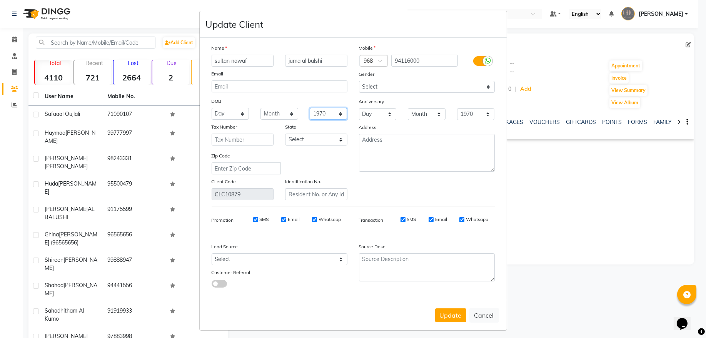
select select "2001"
click at [288, 115] on select "Month January February March April May June July August September October Novem…" at bounding box center [279, 114] width 38 height 12
select select "07"
click at [260, 108] on select "Month January February March April May June July August September October Novem…" at bounding box center [279, 114] width 38 height 12
click at [228, 116] on select "Day 01 02 03 04 05 06 07 08 09 10 11 12 13 14 15 16 17 18 19 20 21 22 23 24 25 …" at bounding box center [231, 114] width 38 height 12
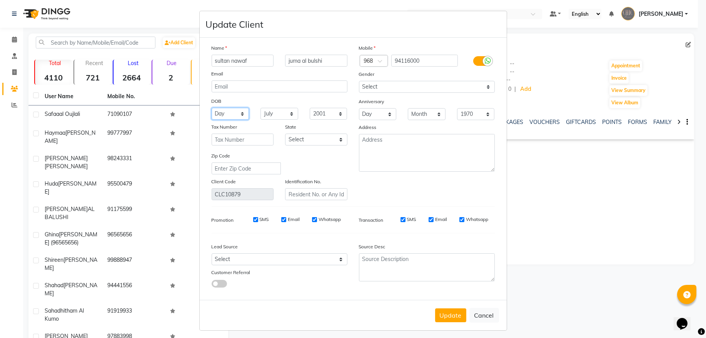
select select "23"
click at [302, 195] on input "text" at bounding box center [316, 194] width 62 height 12
type input "15297367"
click at [439, 313] on button "Update" at bounding box center [450, 315] width 31 height 14
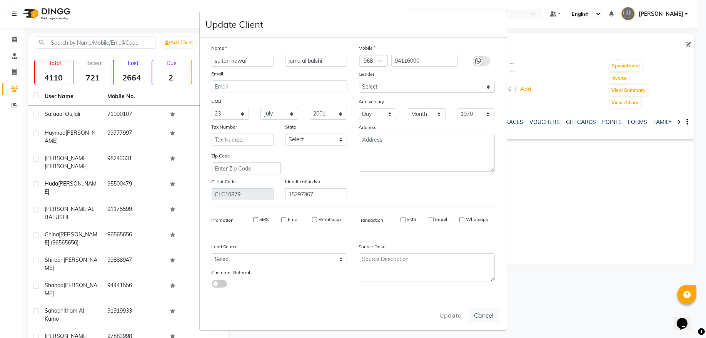
select select
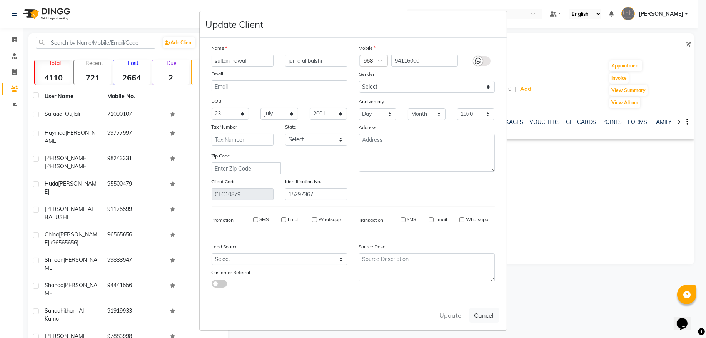
select select
checkbox input "false"
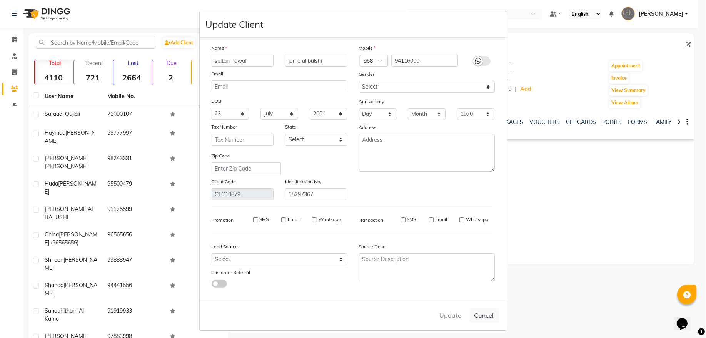
checkbox input "false"
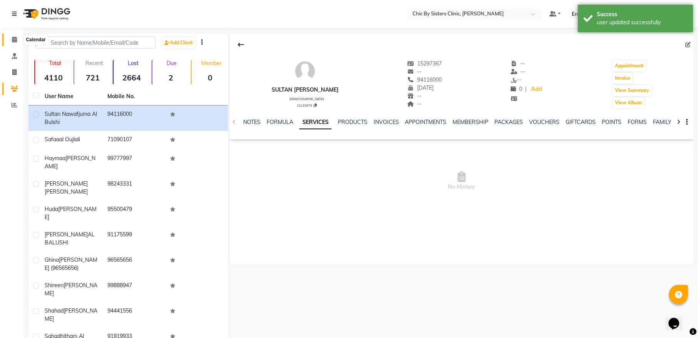
click at [14, 43] on span at bounding box center [14, 39] width 13 height 9
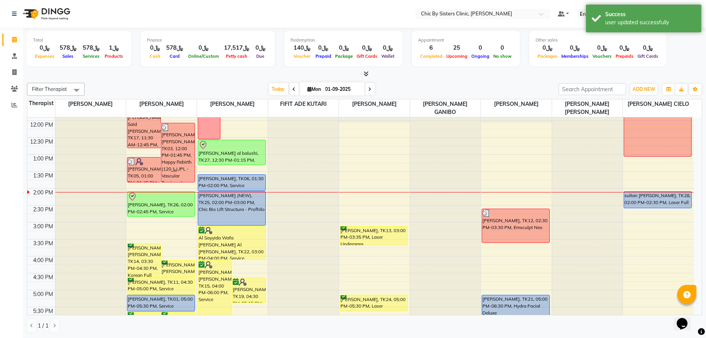
scroll to position [156, 0]
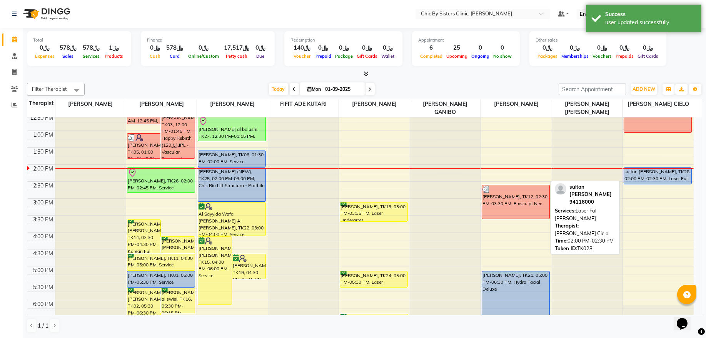
click at [642, 178] on div "sultan [PERSON_NAME], TK28, 02:00 PM-02:30 PM, Laser Full [PERSON_NAME]" at bounding box center [657, 176] width 67 height 16
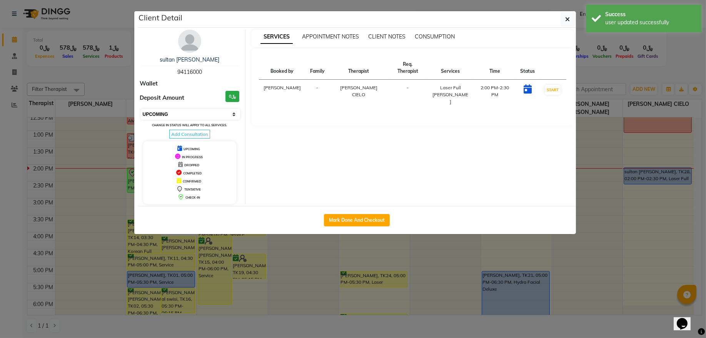
click at [196, 115] on select "Select IN SERVICE CONFIRMED TENTATIVE CHECK IN MARK DONE DROPPED UPCOMING" at bounding box center [191, 114] width 100 height 11
select select "8"
click at [141, 109] on select "Select IN SERVICE CONFIRMED TENTATIVE CHECK IN MARK DONE DROPPED UPCOMING" at bounding box center [191, 114] width 100 height 11
click at [566, 20] on icon "button" at bounding box center [567, 19] width 5 height 6
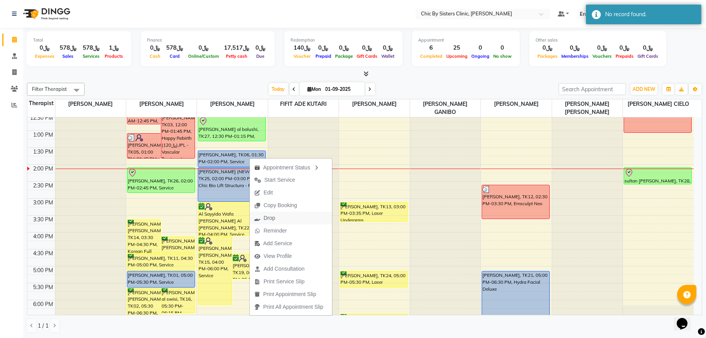
click at [270, 218] on span "Drop" at bounding box center [269, 218] width 12 height 8
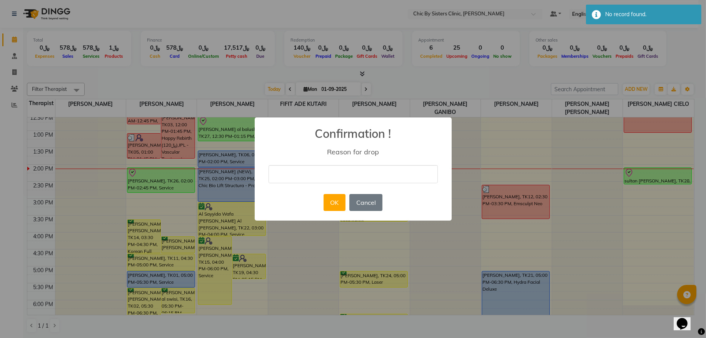
click at [308, 175] on input "text" at bounding box center [352, 174] width 169 height 18
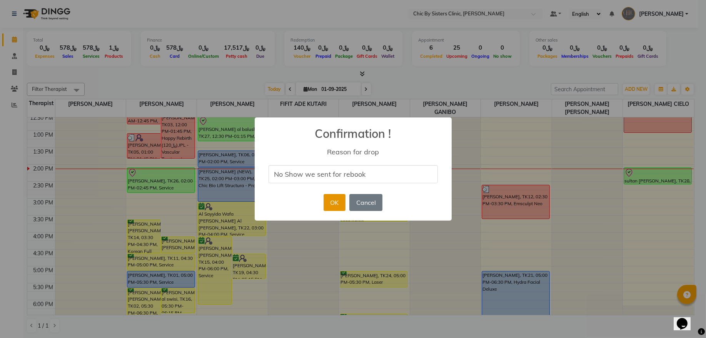
type input "No Show we sent for rebook"
click at [332, 206] on button "OK" at bounding box center [334, 202] width 22 height 17
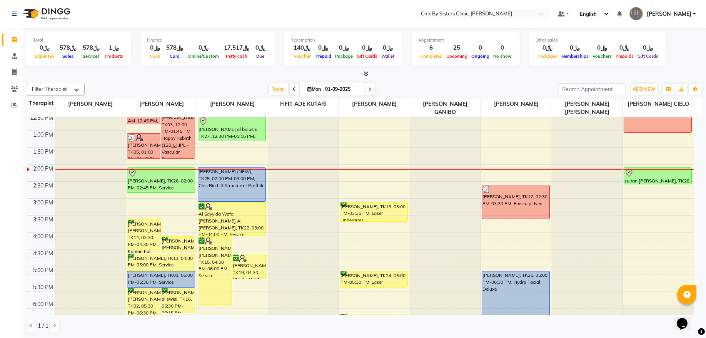
scroll to position [260, 0]
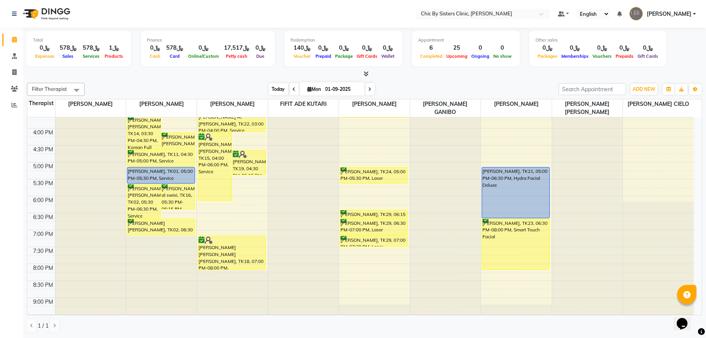
click at [269, 90] on span "Today" at bounding box center [278, 89] width 19 height 12
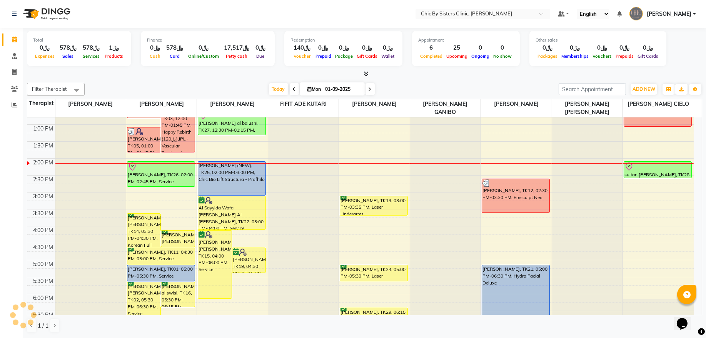
scroll to position [102, 0]
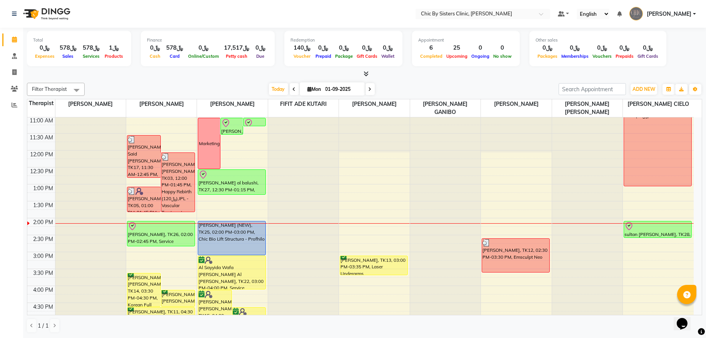
click at [658, 14] on span "[PERSON_NAME]" at bounding box center [669, 14] width 45 height 8
click at [650, 54] on link "Sign out" at bounding box center [656, 55] width 70 height 12
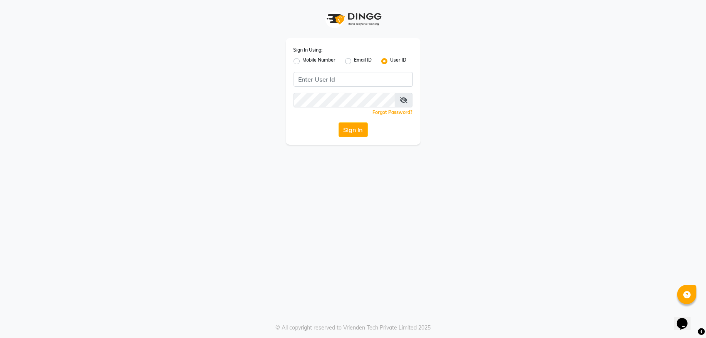
click at [303, 62] on label "Mobile Number" at bounding box center [319, 61] width 33 height 9
click at [303, 62] on input "Mobile Number" at bounding box center [305, 59] width 5 height 5
radio input "true"
radio input "false"
click at [318, 82] on span at bounding box center [315, 82] width 10 height 8
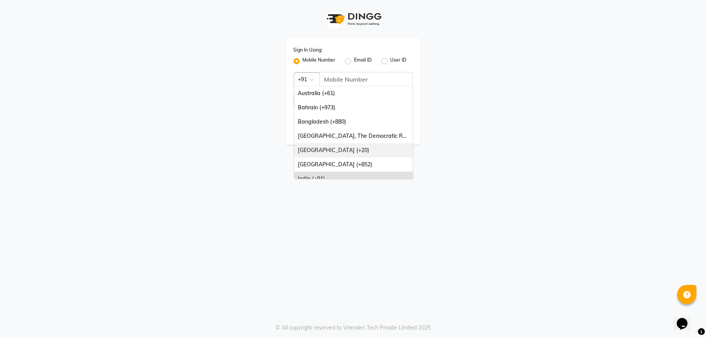
scroll to position [104, 0]
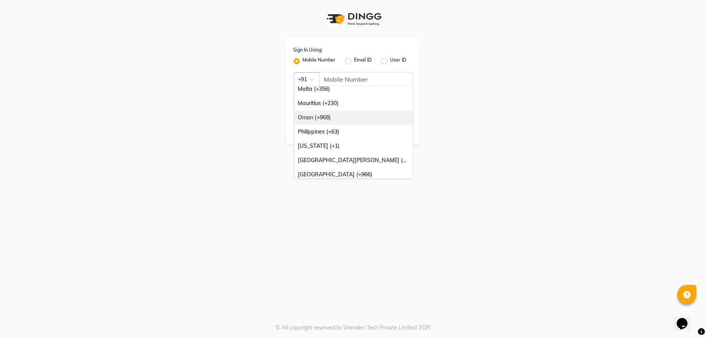
click at [315, 120] on div "Oman (+968)" at bounding box center [353, 117] width 118 height 14
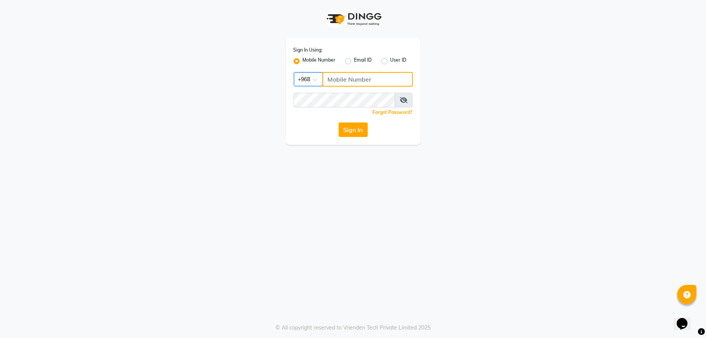
click at [346, 78] on input "Username" at bounding box center [367, 79] width 90 height 15
type input "71972226"
click at [353, 132] on button "Sign In" at bounding box center [352, 129] width 29 height 15
